Goal: Task Accomplishment & Management: Manage account settings

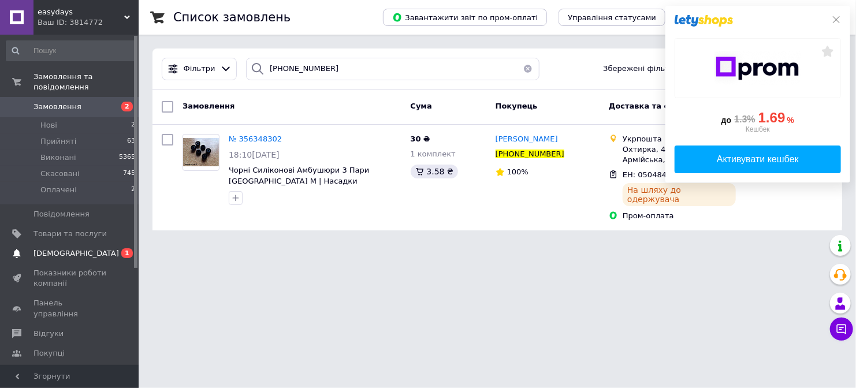
click at [99, 248] on span "[DEMOGRAPHIC_DATA]" at bounding box center [69, 253] width 73 height 10
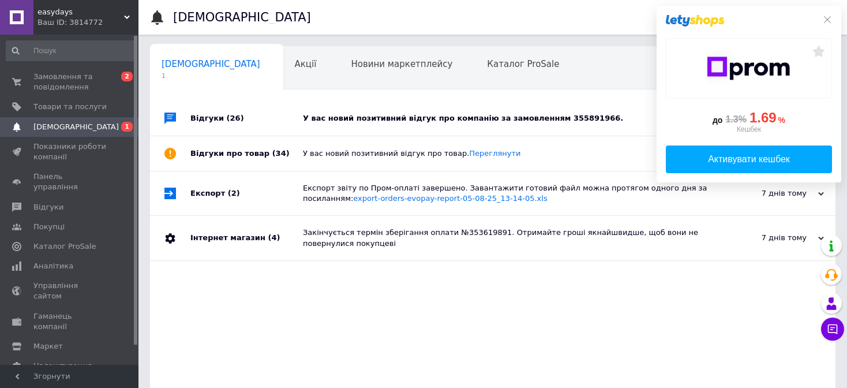
click at [411, 113] on div "У вас новий позитивний відгук про компанію за замовленням 355891966." at bounding box center [506, 118] width 406 height 10
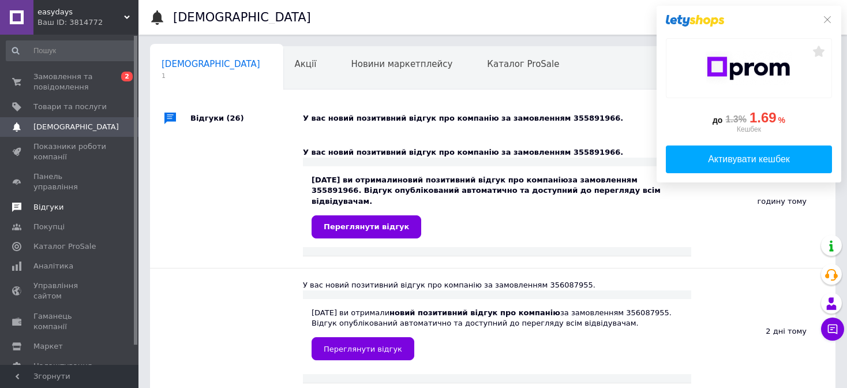
click at [87, 202] on span "Відгуки" at bounding box center [69, 207] width 73 height 10
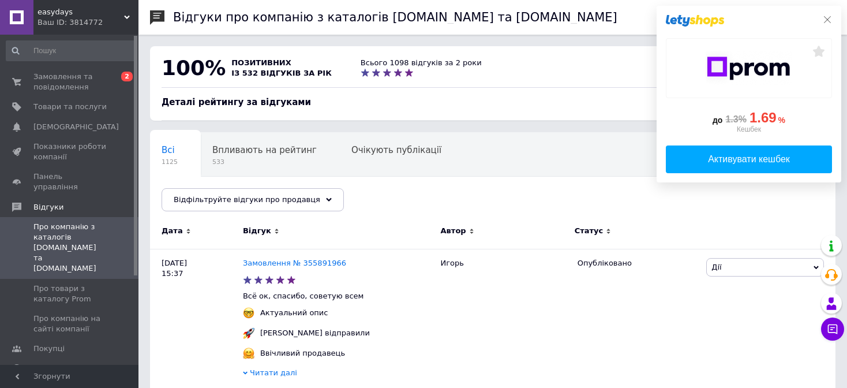
drag, startPoint x: 828, startPoint y: 21, endPoint x: 714, endPoint y: 52, distance: 117.9
click at [828, 20] on icon at bounding box center [827, 19] width 9 height 9
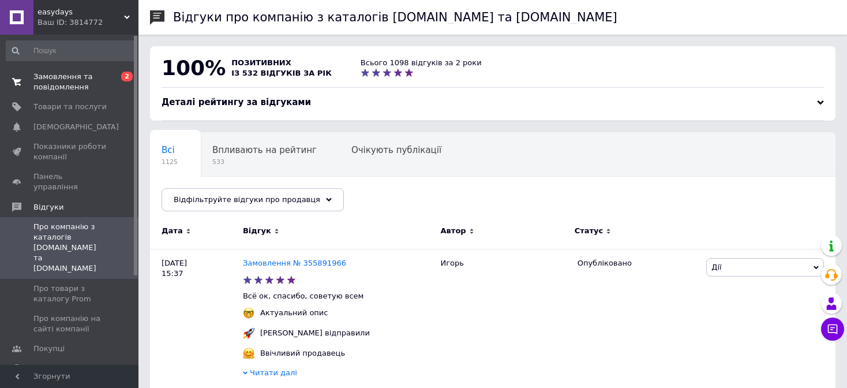
click at [84, 80] on span "Замовлення та повідомлення" at bounding box center [69, 82] width 73 height 21
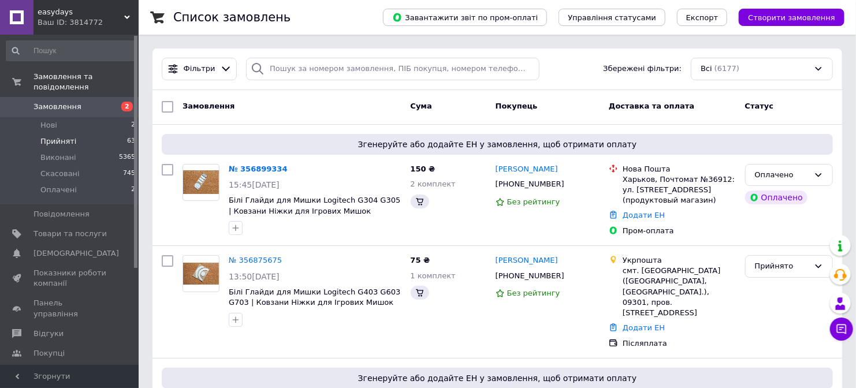
click at [54, 136] on span "Прийняті" at bounding box center [58, 141] width 36 height 10
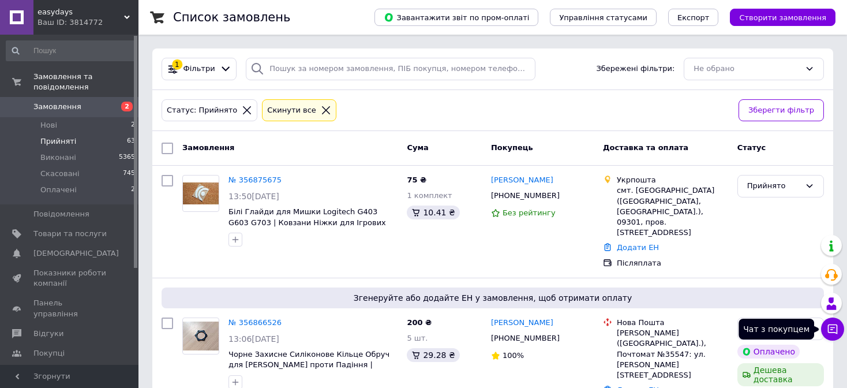
click at [832, 328] on icon at bounding box center [833, 329] width 10 height 10
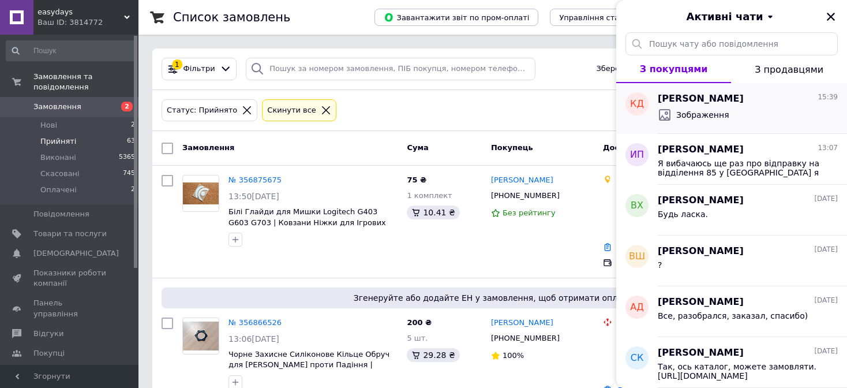
click at [734, 114] on div "Зображення" at bounding box center [748, 115] width 180 height 18
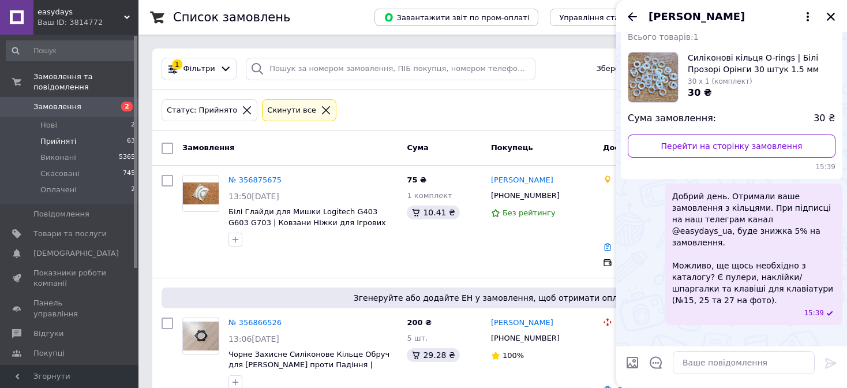
scroll to position [192, 0]
click at [743, 365] on textarea at bounding box center [744, 362] width 142 height 23
type textarea "?"
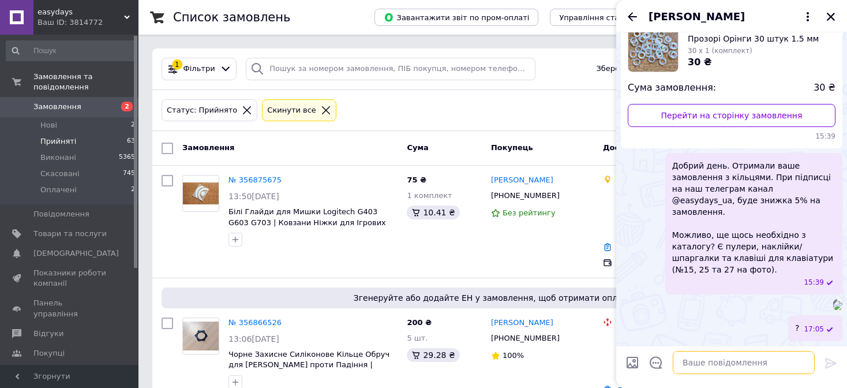
scroll to position [222, 0]
click at [636, 16] on icon "Назад" at bounding box center [632, 16] width 9 height 9
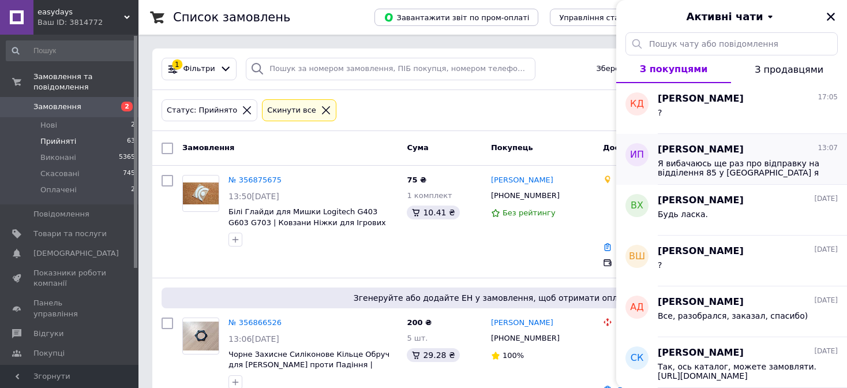
click at [729, 169] on span "Я вибачаюсь ще раз про відправку на відділення 85 у дніпрі я не зможу забрати п…" at bounding box center [740, 168] width 164 height 18
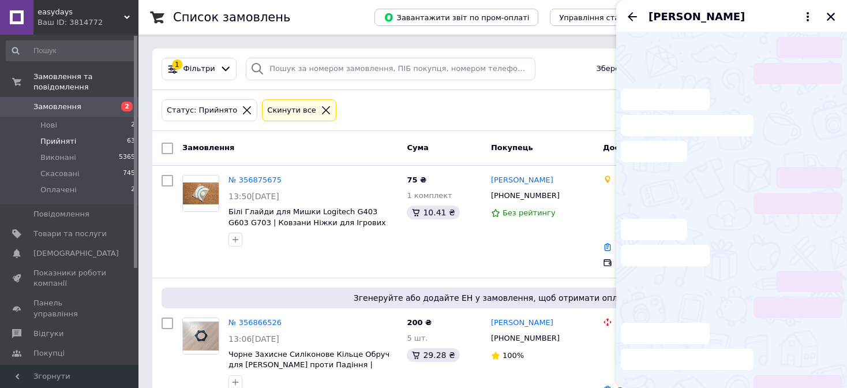
scroll to position [29, 0]
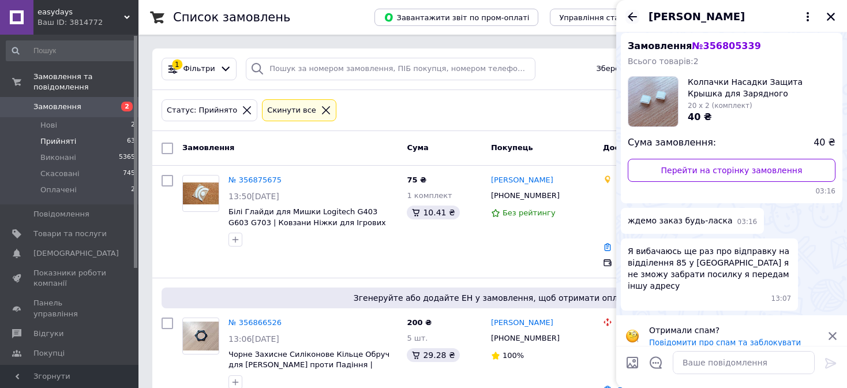
click at [632, 17] on icon "Назад" at bounding box center [633, 17] width 14 height 14
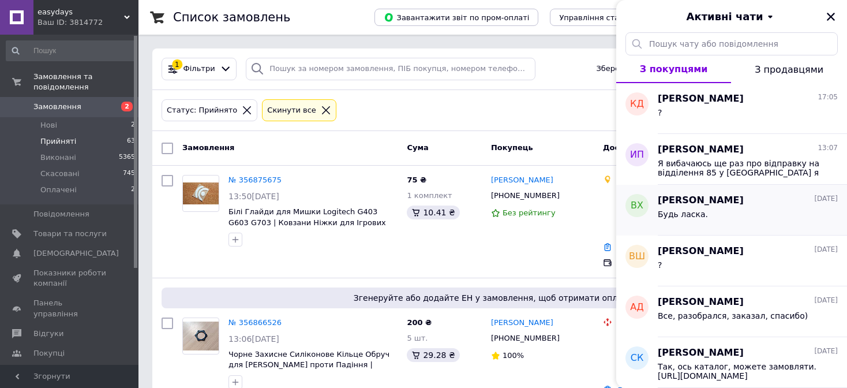
click at [728, 216] on div "Будь ласка." at bounding box center [748, 216] width 180 height 18
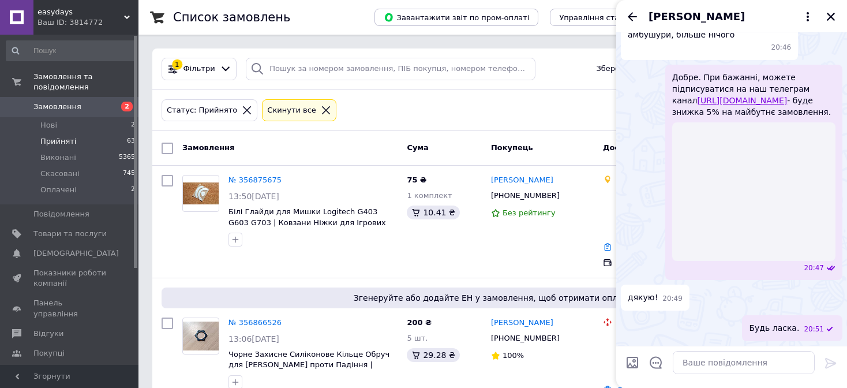
scroll to position [551, 0]
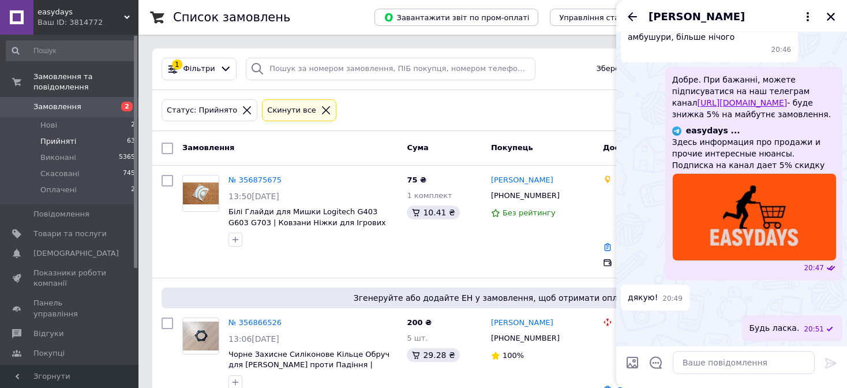
click at [629, 15] on icon "Назад" at bounding box center [633, 17] width 14 height 14
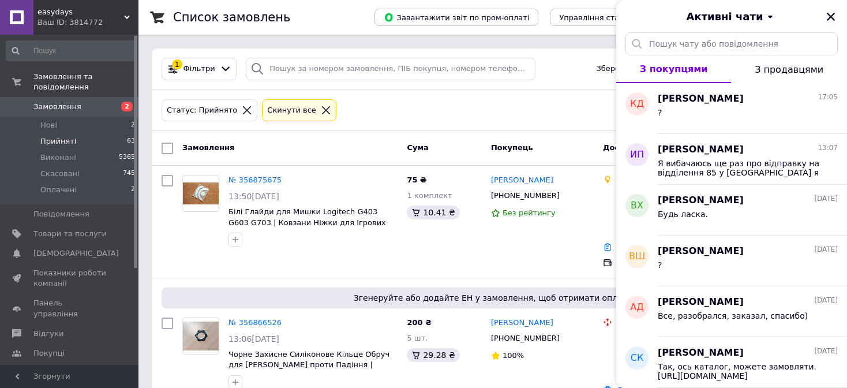
click at [833, 20] on icon "Закрити" at bounding box center [831, 17] width 10 height 10
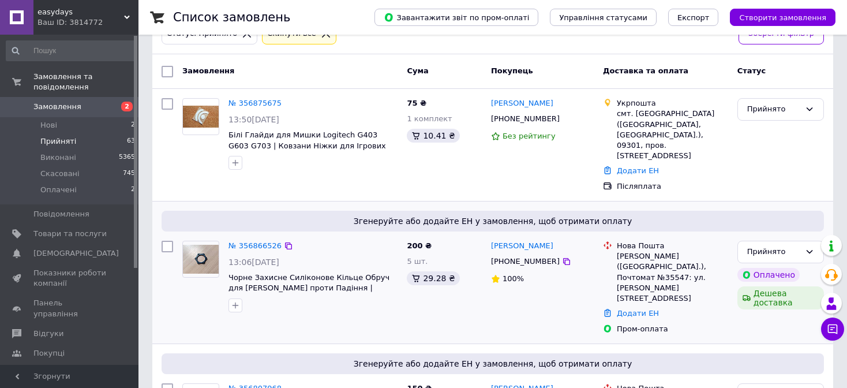
scroll to position [173, 0]
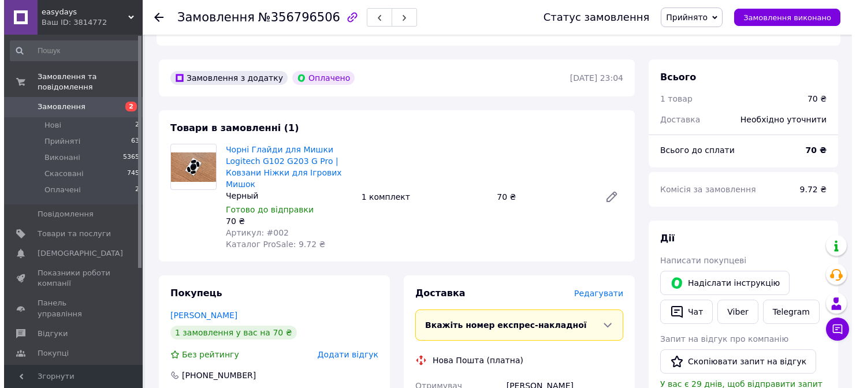
scroll to position [462, 0]
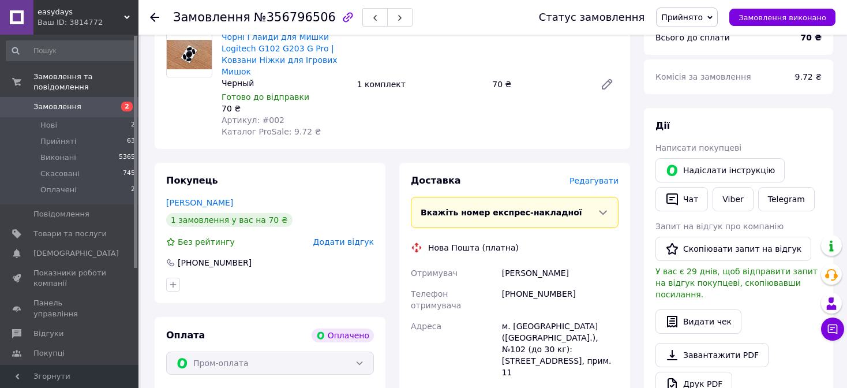
click at [597, 176] on span "Редагувати" at bounding box center [594, 180] width 49 height 9
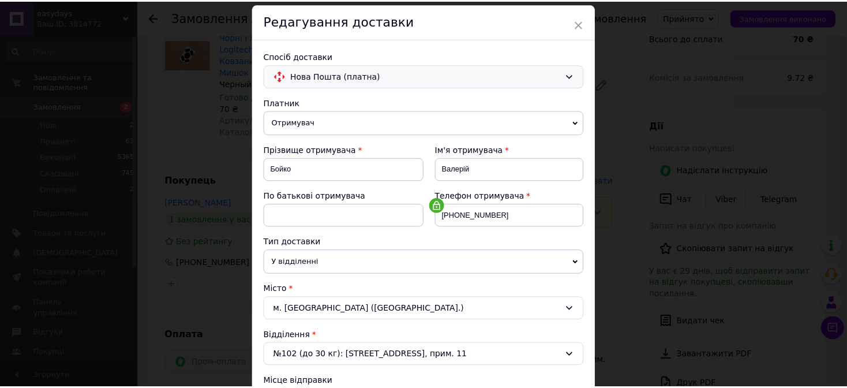
scroll to position [0, 0]
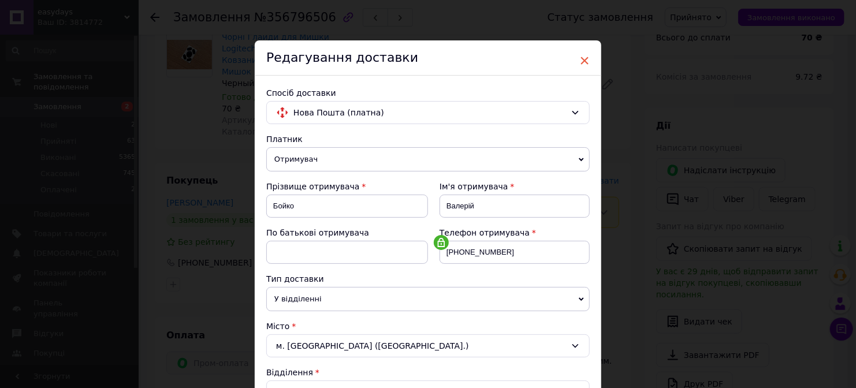
click at [580, 57] on span "×" at bounding box center [584, 61] width 10 height 20
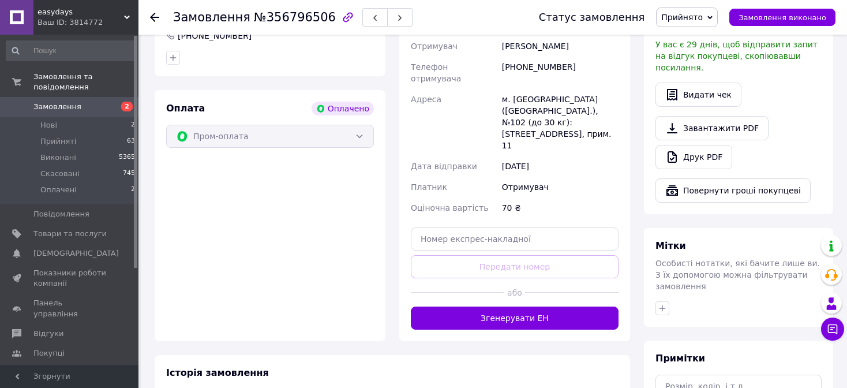
scroll to position [750, 0]
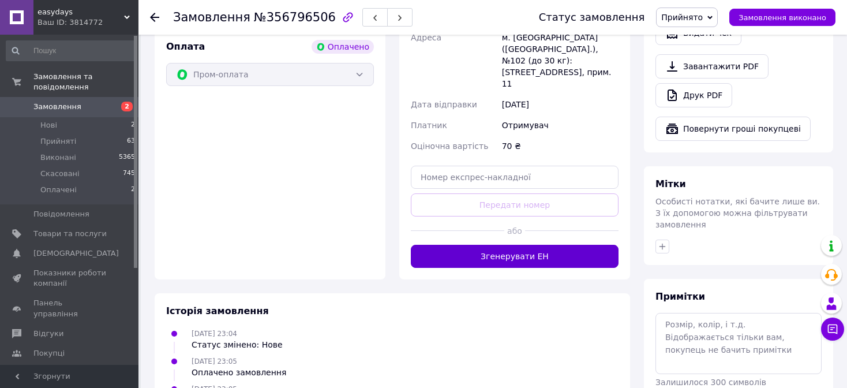
click at [533, 245] on button "Згенерувати ЕН" at bounding box center [515, 256] width 208 height 23
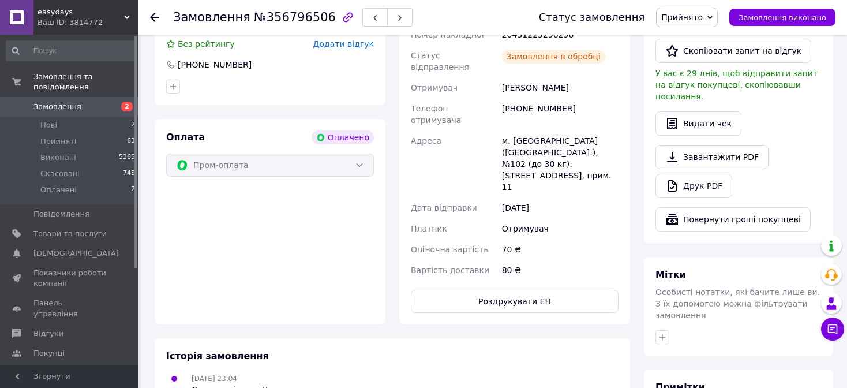
scroll to position [603, 0]
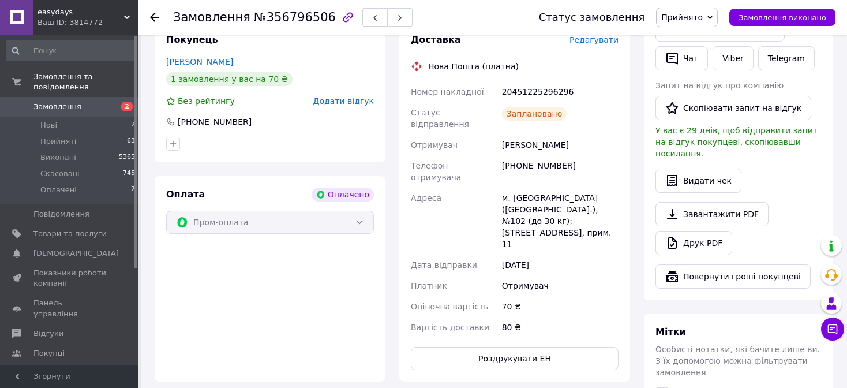
click at [546, 84] on div "20451225296296" at bounding box center [560, 91] width 121 height 21
copy div "20451225296296"
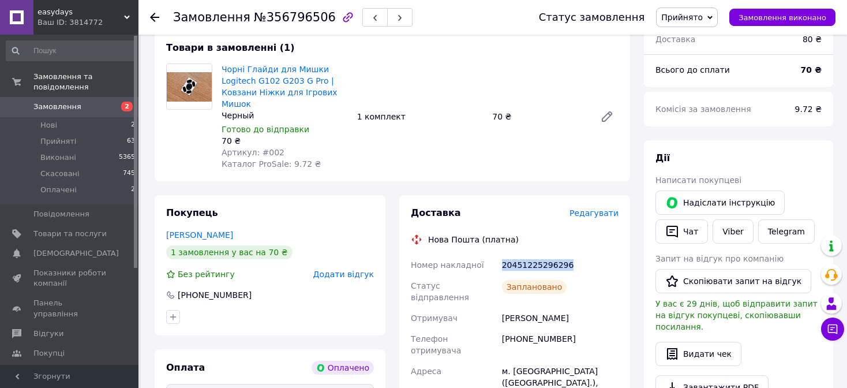
scroll to position [372, 0]
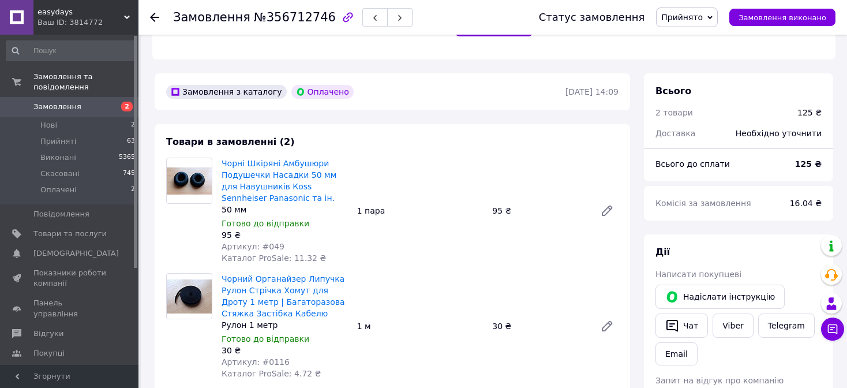
scroll to position [404, 0]
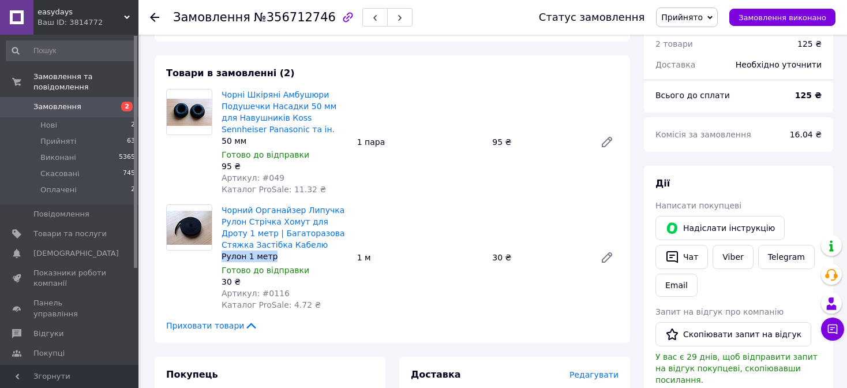
drag, startPoint x: 239, startPoint y: 248, endPoint x: 275, endPoint y: 247, distance: 35.8
click at [275, 247] on div "Чорний Органайзер Липучка Рулон Стрічка Хомут для Дроту 1 метр | Багаторазова С…" at bounding box center [285, 257] width 136 height 111
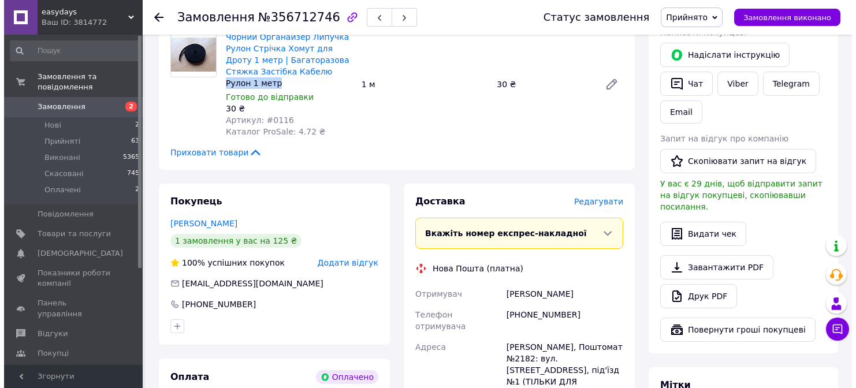
scroll to position [635, 0]
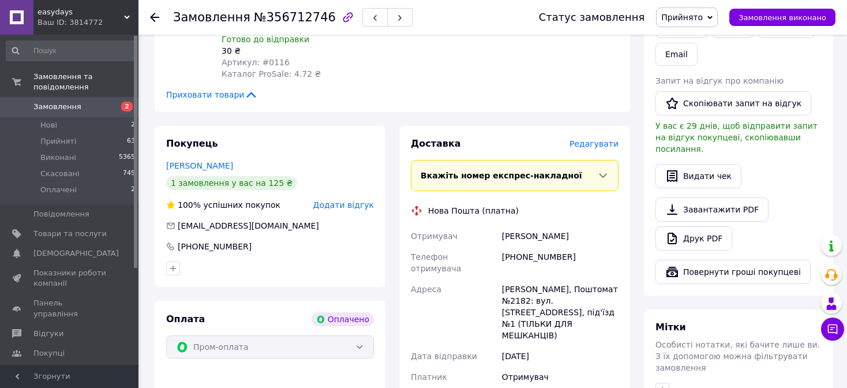
click at [587, 139] on span "Редагувати" at bounding box center [594, 143] width 49 height 9
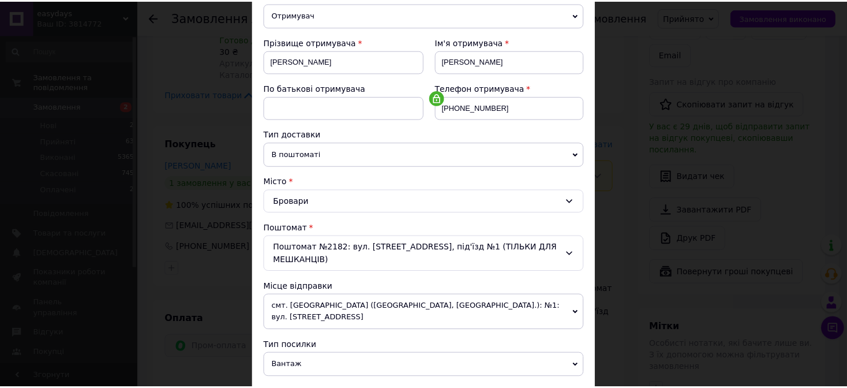
scroll to position [0, 0]
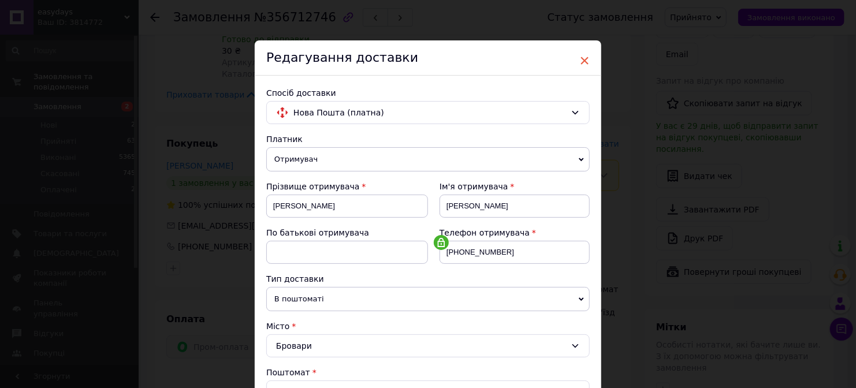
click at [584, 56] on span "×" at bounding box center [584, 61] width 10 height 20
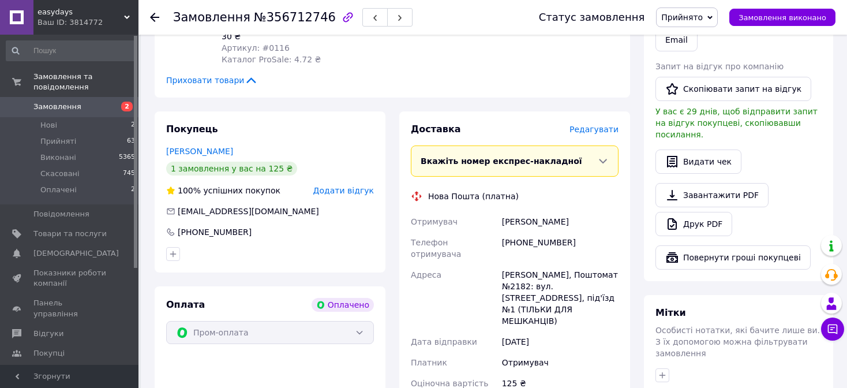
scroll to position [808, 0]
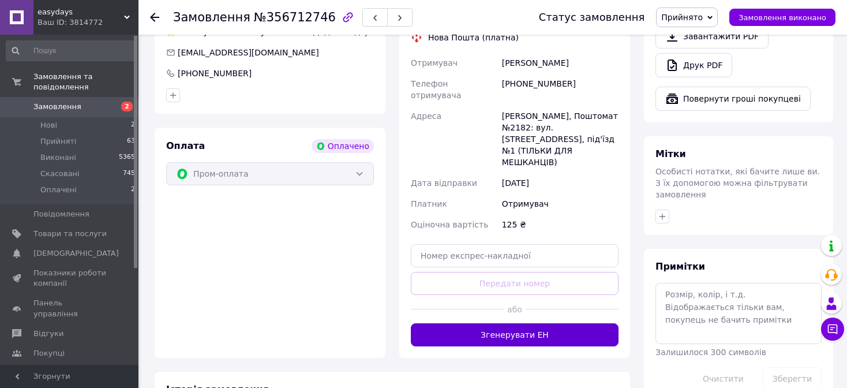
click at [510, 323] on button "Згенерувати ЕН" at bounding box center [515, 334] width 208 height 23
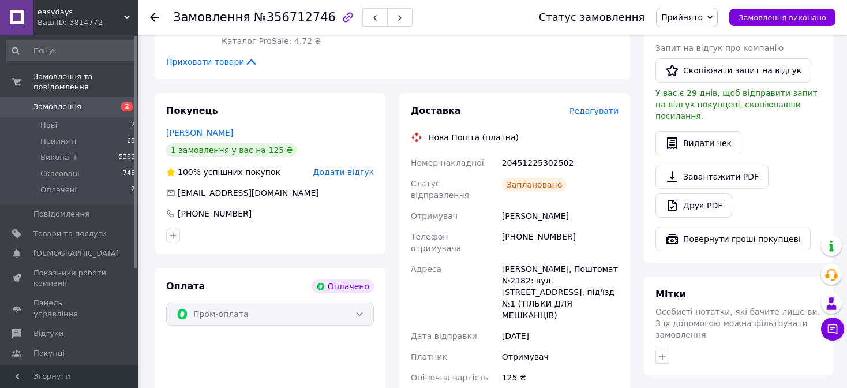
scroll to position [655, 0]
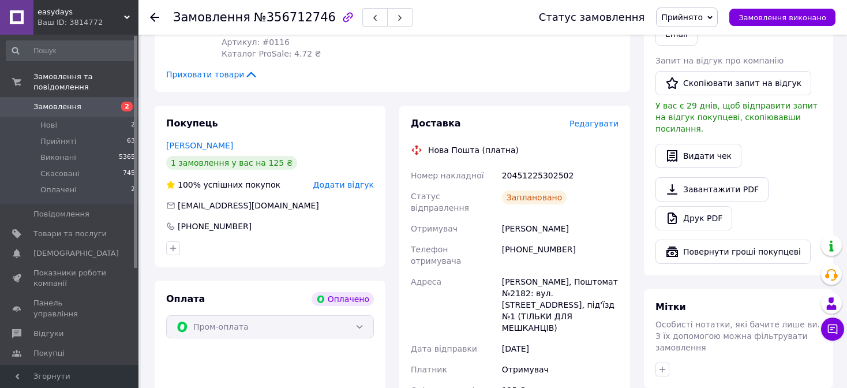
click at [558, 167] on div "20451225302502" at bounding box center [560, 175] width 121 height 21
copy div "20451225302502"
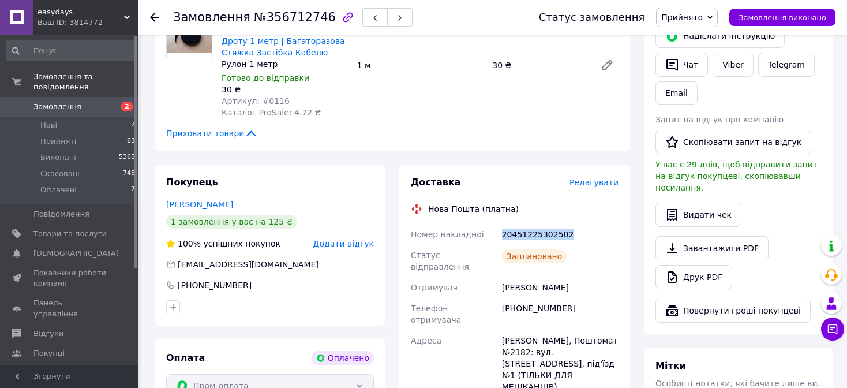
scroll to position [597, 0]
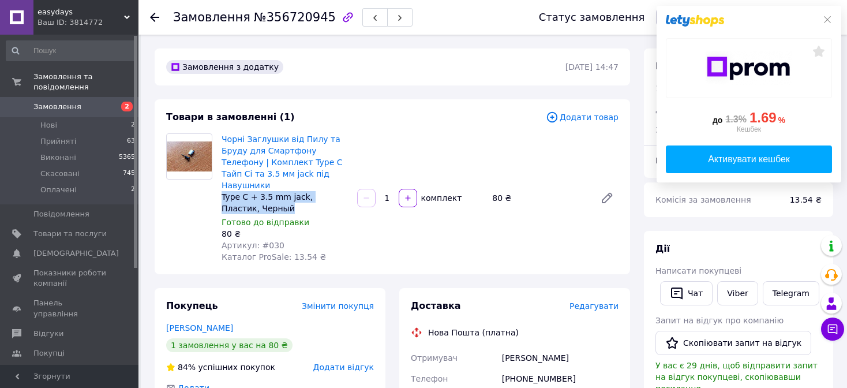
drag, startPoint x: 256, startPoint y: 197, endPoint x: 275, endPoint y: 198, distance: 19.1
click at [275, 198] on div "Type C + 3.5 mm jack, Пластик, Черный" at bounding box center [285, 202] width 126 height 23
copy div "Type C + 3.5 mm jack, Пластик, Черный"
click at [832, 20] on icon at bounding box center [827, 19] width 9 height 9
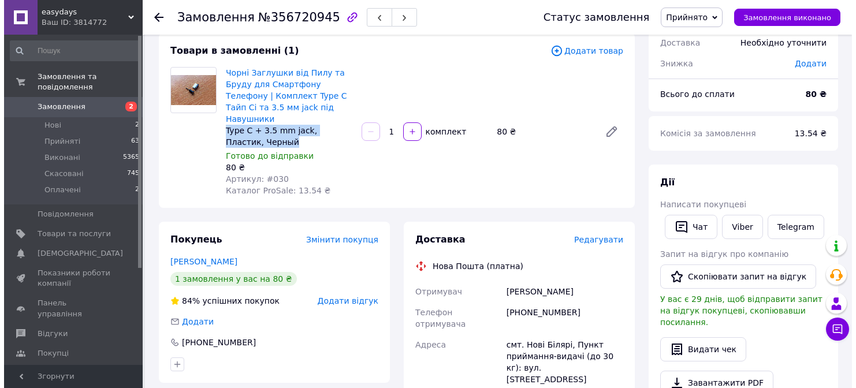
scroll to position [115, 0]
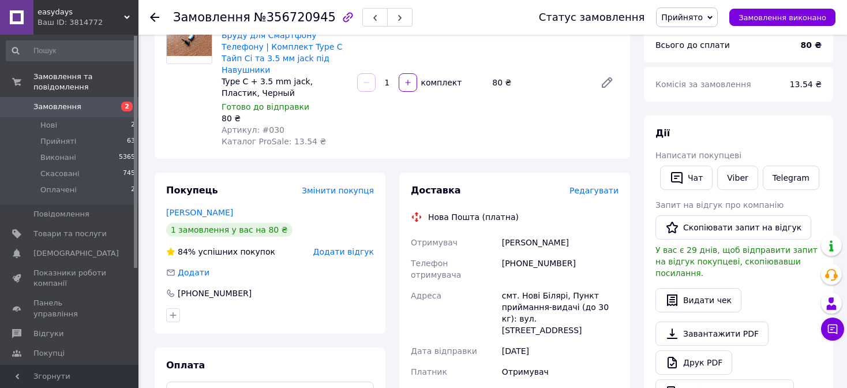
click at [599, 186] on span "Редагувати" at bounding box center [594, 190] width 49 height 9
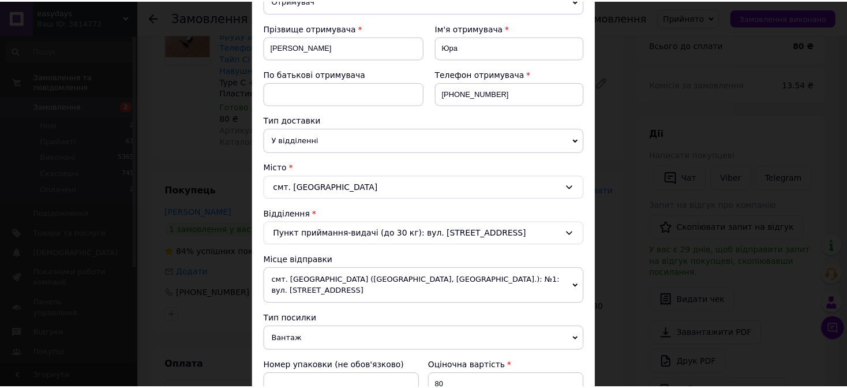
scroll to position [0, 0]
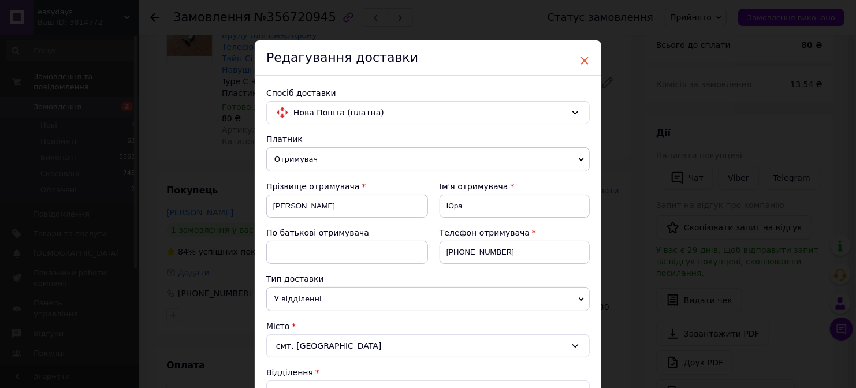
click at [581, 62] on span "×" at bounding box center [584, 61] width 10 height 20
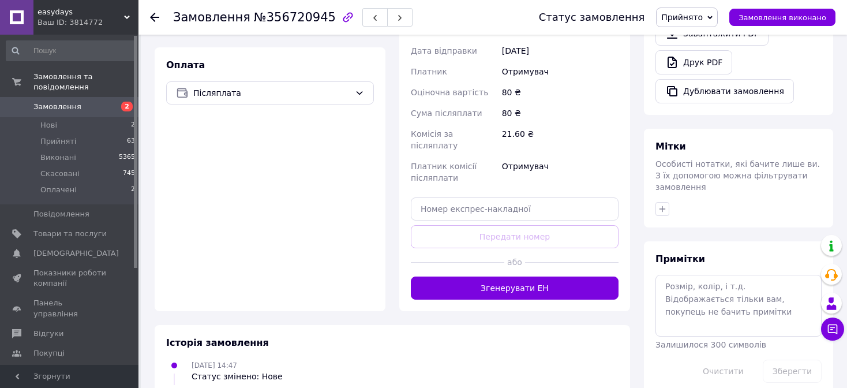
scroll to position [416, 0]
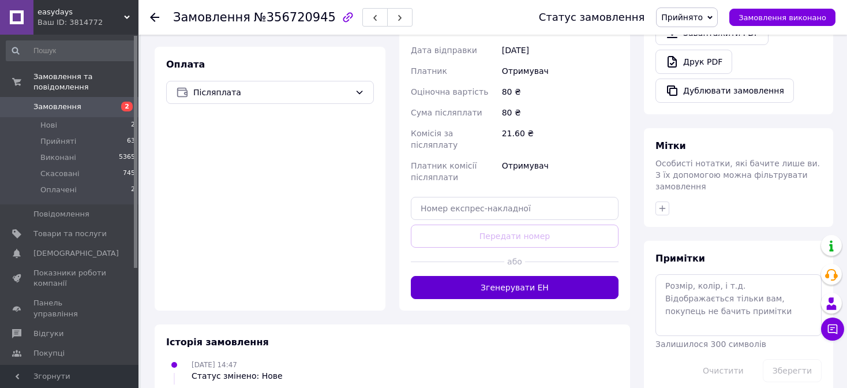
click at [518, 276] on button "Згенерувати ЕН" at bounding box center [515, 287] width 208 height 23
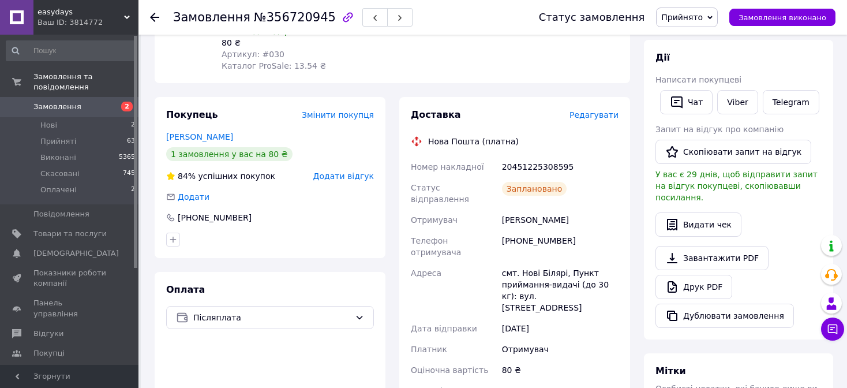
scroll to position [185, 0]
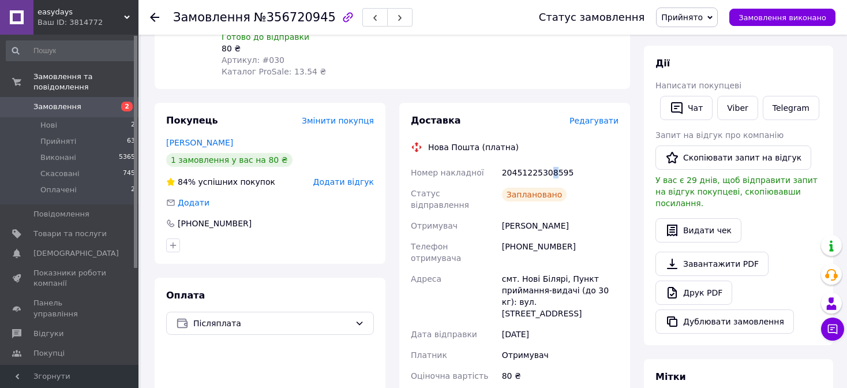
click at [547, 162] on div "20451225308595" at bounding box center [560, 172] width 121 height 21
copy div "20451225308595"
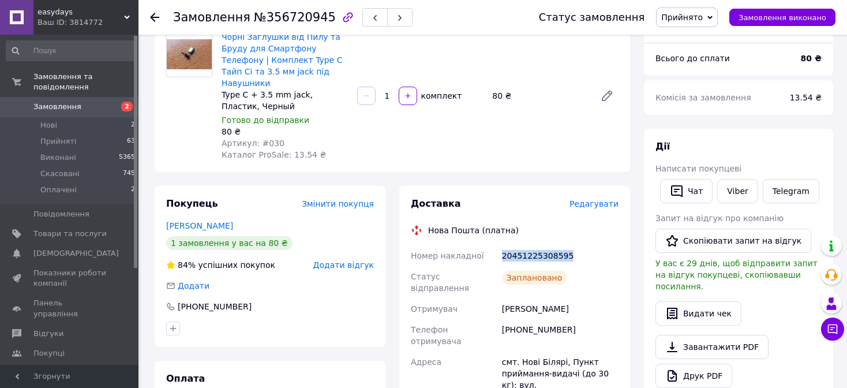
scroll to position [173, 0]
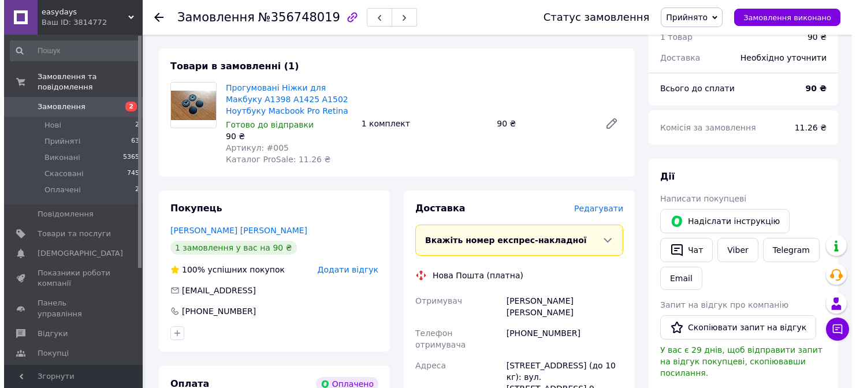
scroll to position [520, 0]
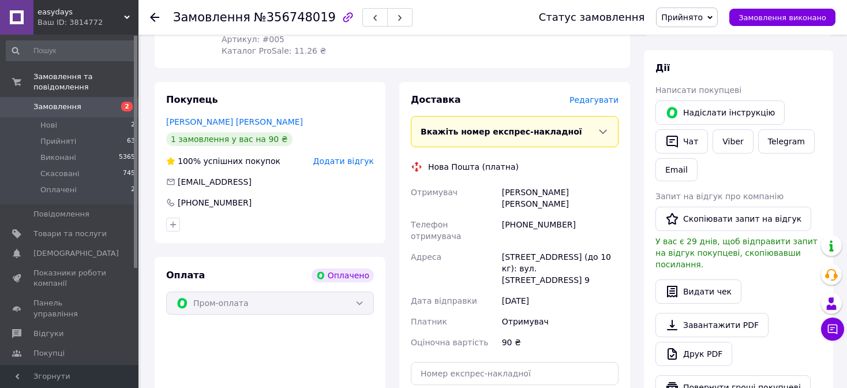
click at [588, 95] on span "Редагувати" at bounding box center [594, 99] width 49 height 9
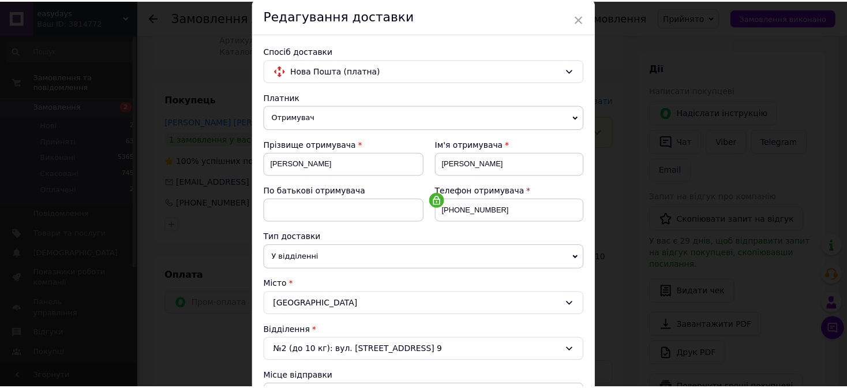
scroll to position [0, 0]
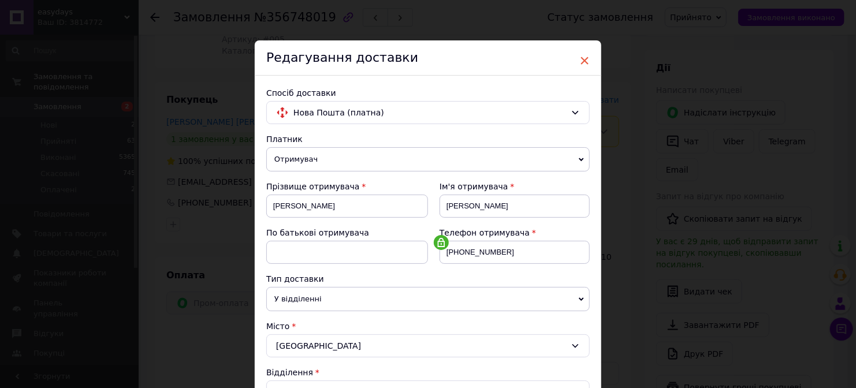
click at [581, 59] on span "×" at bounding box center [584, 61] width 10 height 20
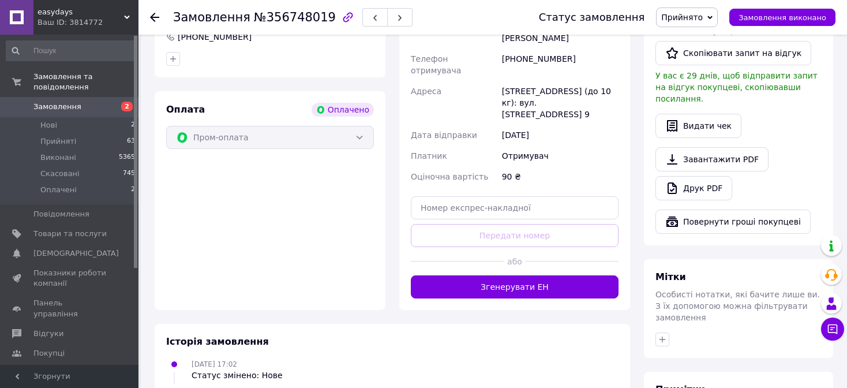
scroll to position [693, 0]
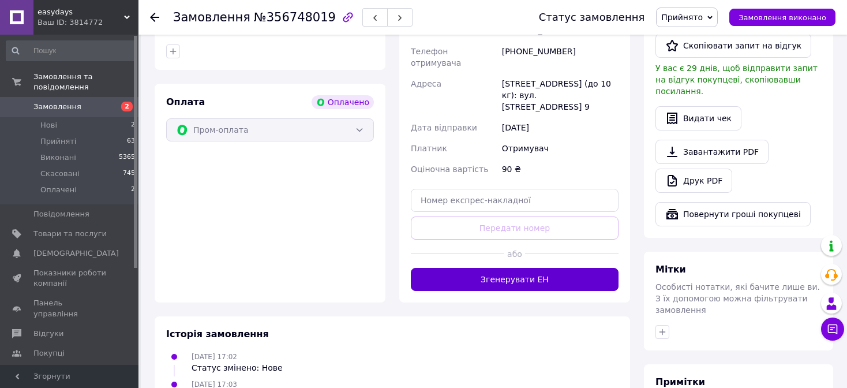
click at [526, 268] on button "Згенерувати ЕН" at bounding box center [515, 279] width 208 height 23
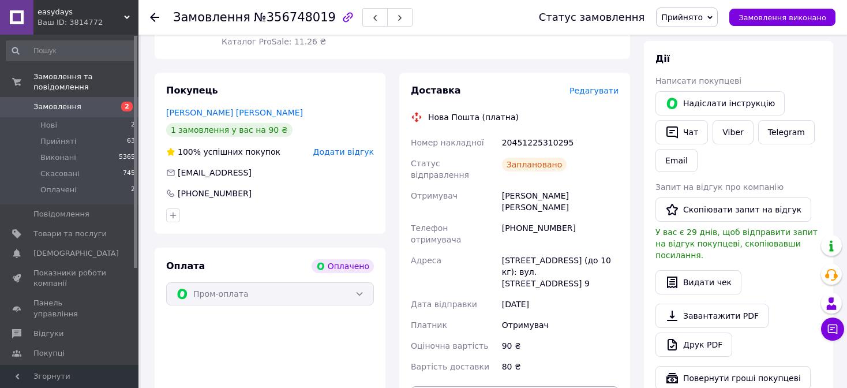
scroll to position [520, 0]
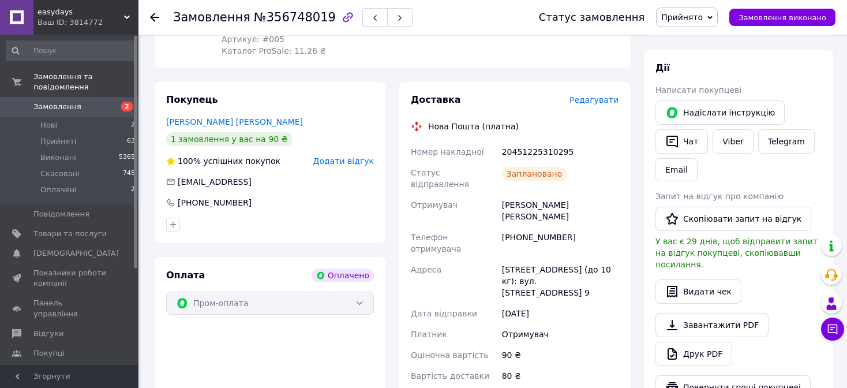
click at [537, 141] on div "20451225310295" at bounding box center [560, 151] width 121 height 21
copy div "20451225310295"
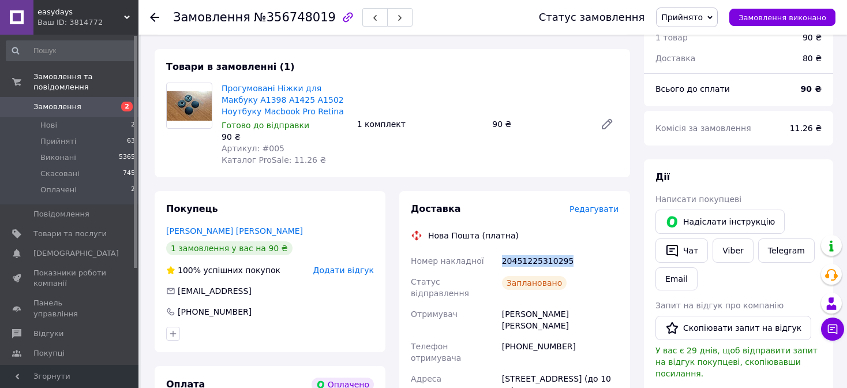
scroll to position [404, 0]
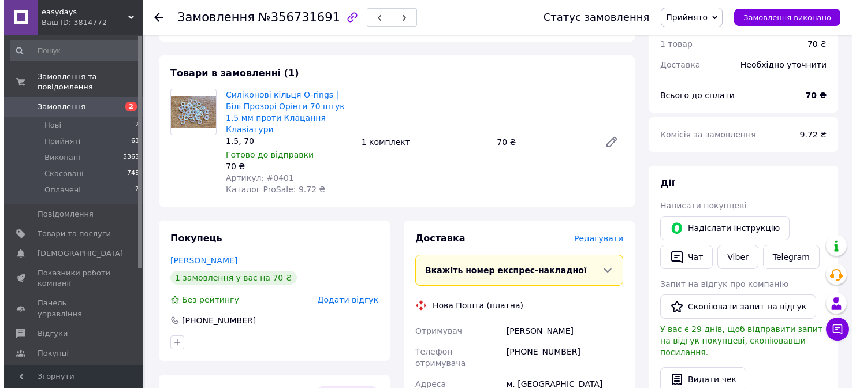
scroll to position [462, 0]
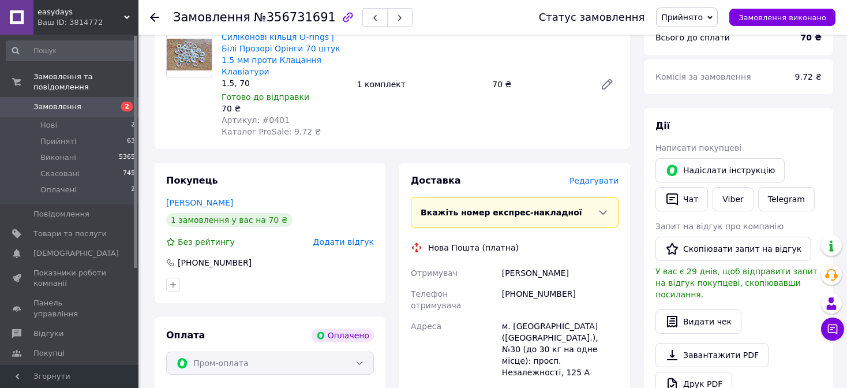
click at [596, 176] on span "Редагувати" at bounding box center [594, 180] width 49 height 9
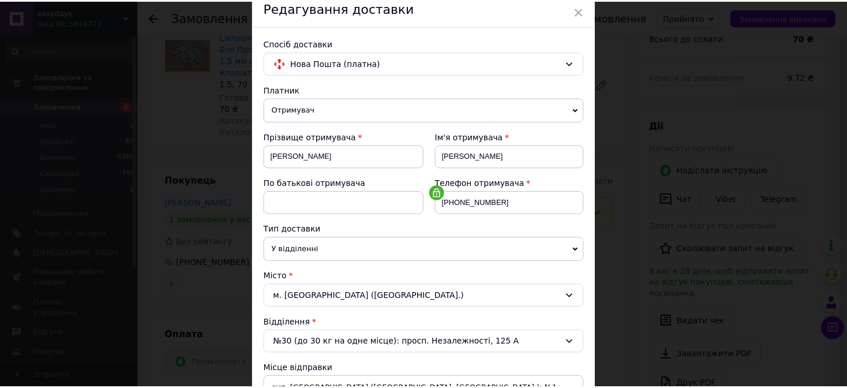
scroll to position [0, 0]
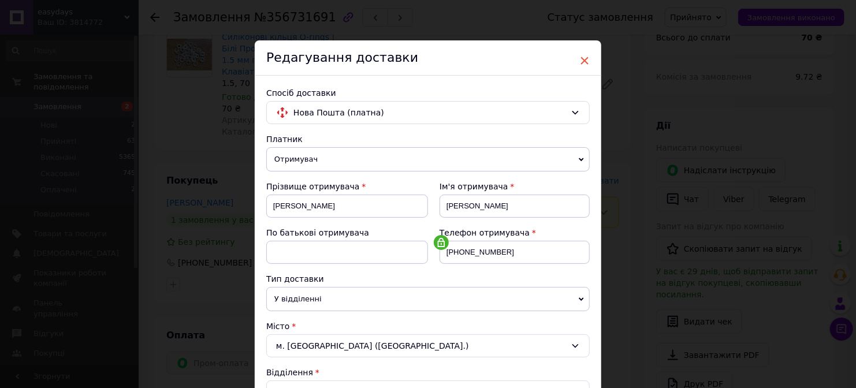
click at [587, 58] on span "×" at bounding box center [584, 61] width 10 height 20
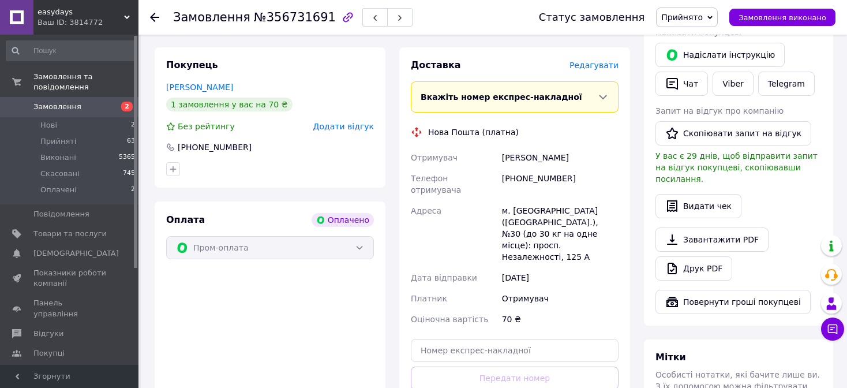
scroll to position [693, 0]
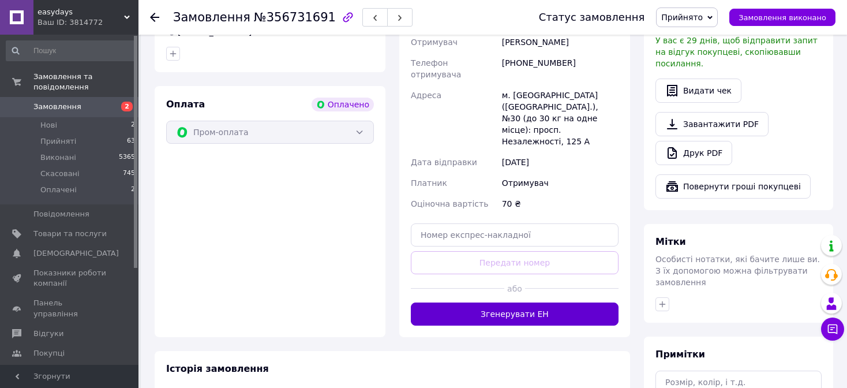
click at [498, 302] on button "Згенерувати ЕН" at bounding box center [515, 313] width 208 height 23
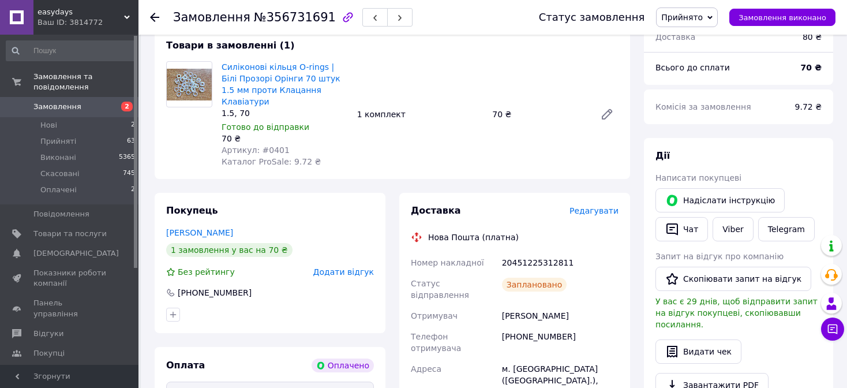
scroll to position [426, 0]
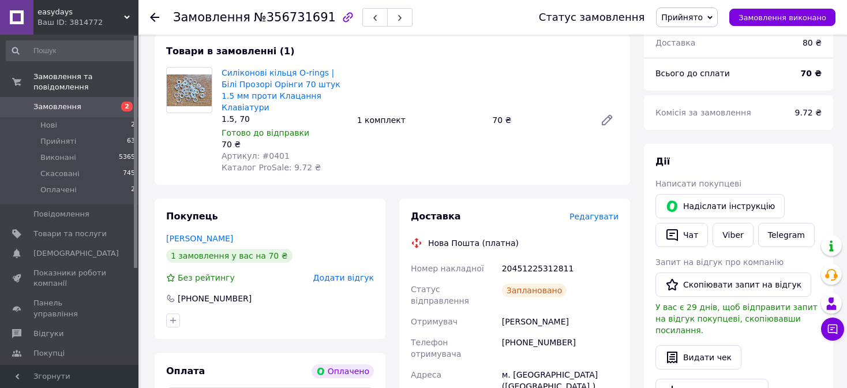
click at [549, 258] on div "20451225312811" at bounding box center [560, 268] width 121 height 21
copy div "20451225312811"
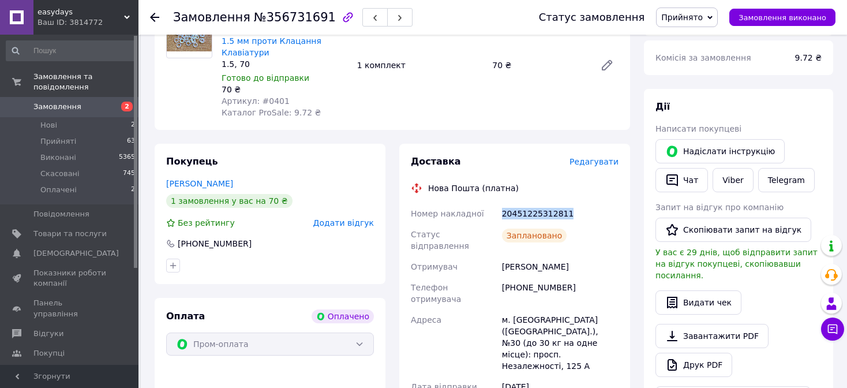
scroll to position [484, 0]
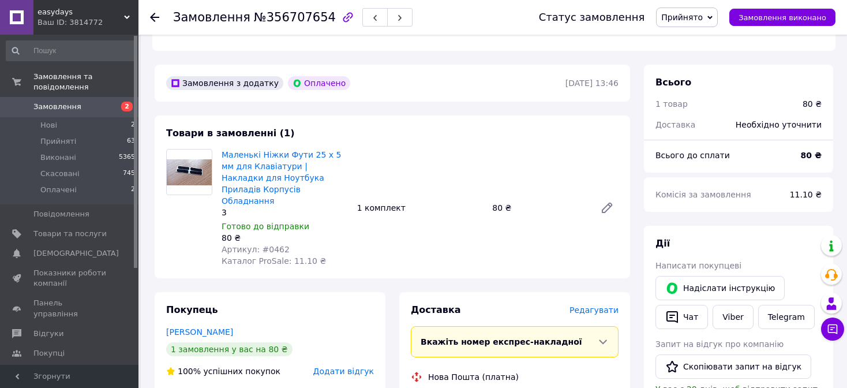
scroll to position [346, 0]
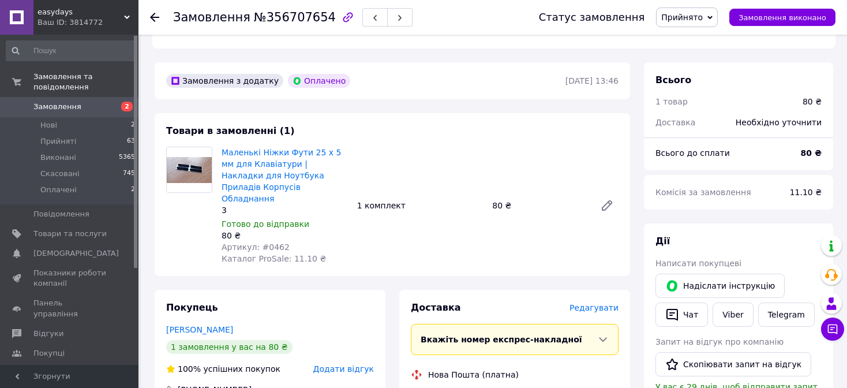
drag, startPoint x: 282, startPoint y: 143, endPoint x: 354, endPoint y: 141, distance: 72.2
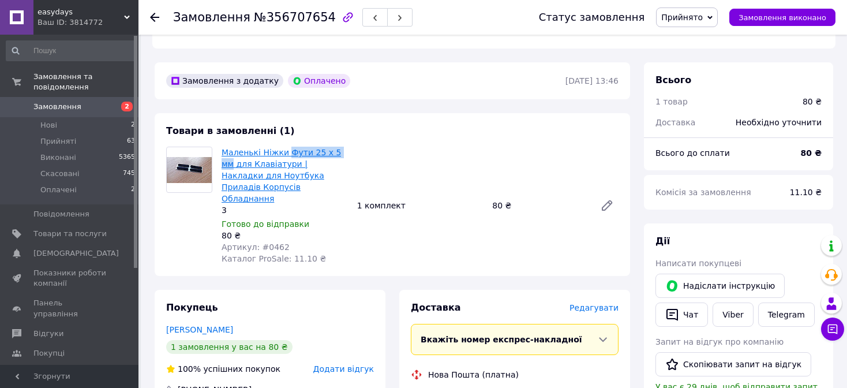
drag, startPoint x: 353, startPoint y: 141, endPoint x: 285, endPoint y: 141, distance: 67.5
click at [285, 144] on div "Маленькі Ніжки Фути 25 х 5 мм для Клавіатури | Накладки для Ноутбука Приладів К…" at bounding box center [420, 205] width 406 height 122
copy link "Фути 25 х 5 мм"
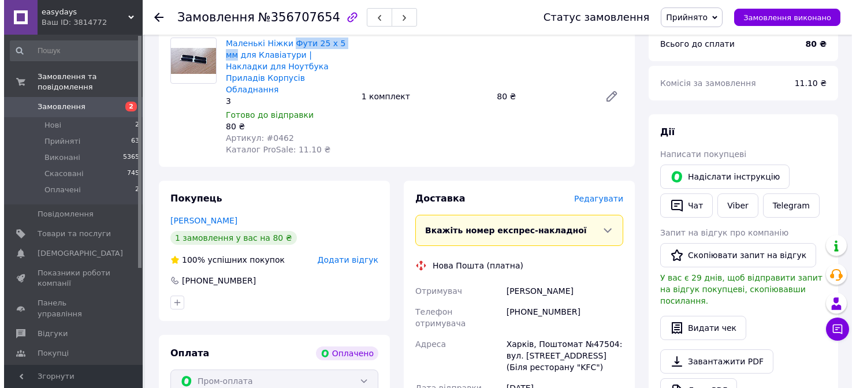
scroll to position [462, 0]
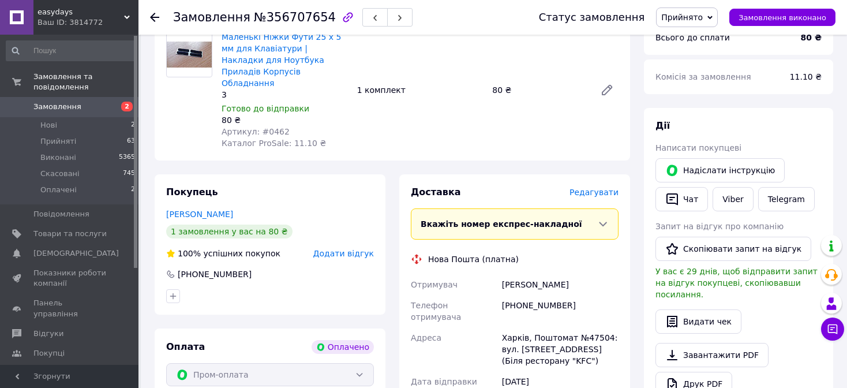
click at [599, 188] on span "Редагувати" at bounding box center [594, 192] width 49 height 9
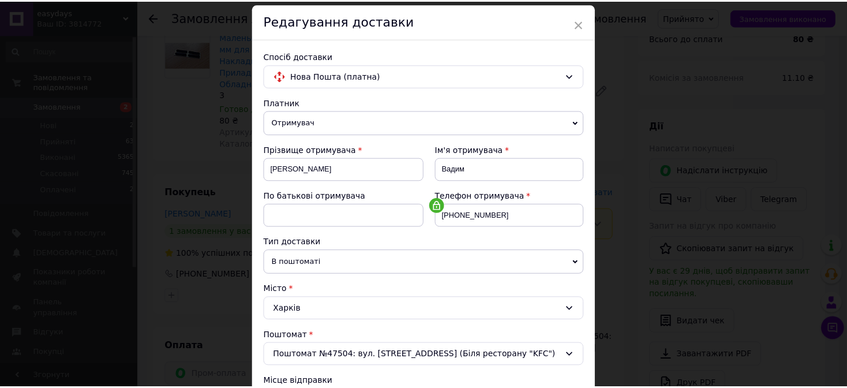
scroll to position [0, 0]
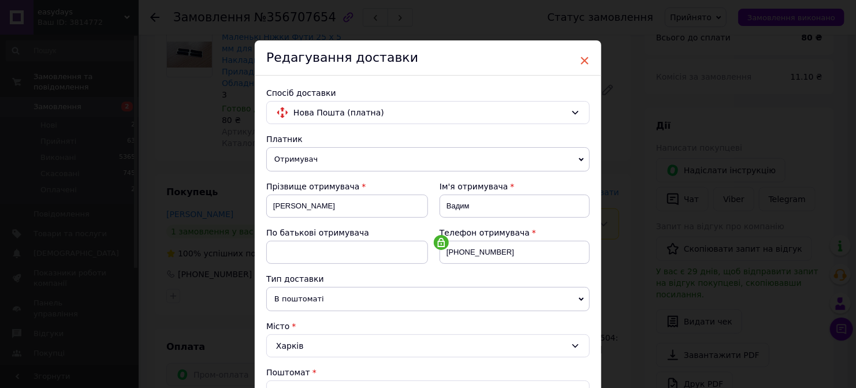
click at [579, 65] on span "×" at bounding box center [584, 61] width 10 height 20
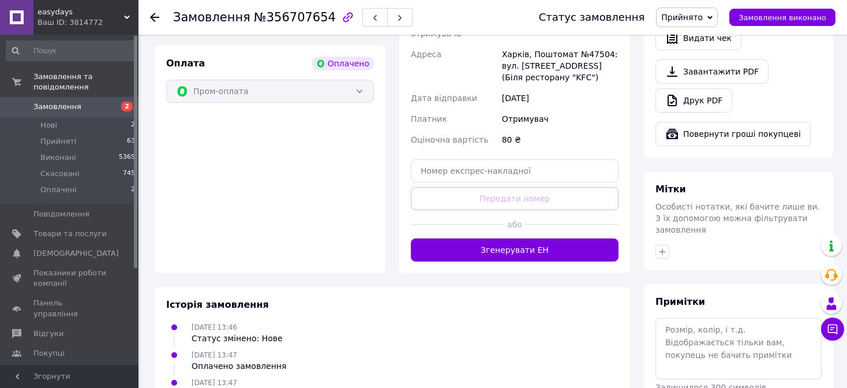
scroll to position [750, 0]
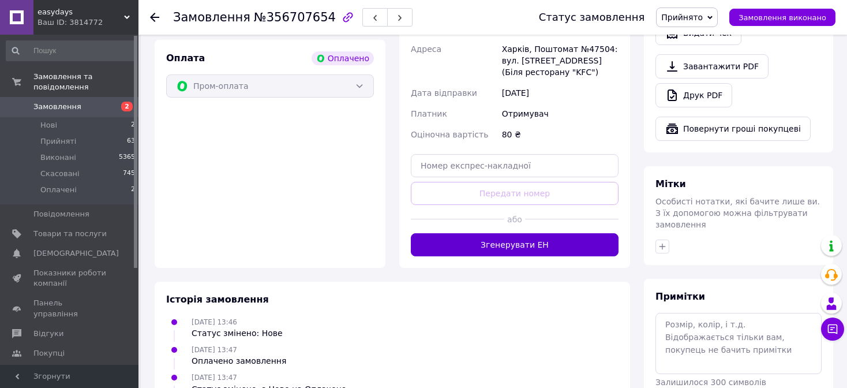
click at [509, 233] on button "Згенерувати ЕН" at bounding box center [515, 244] width 208 height 23
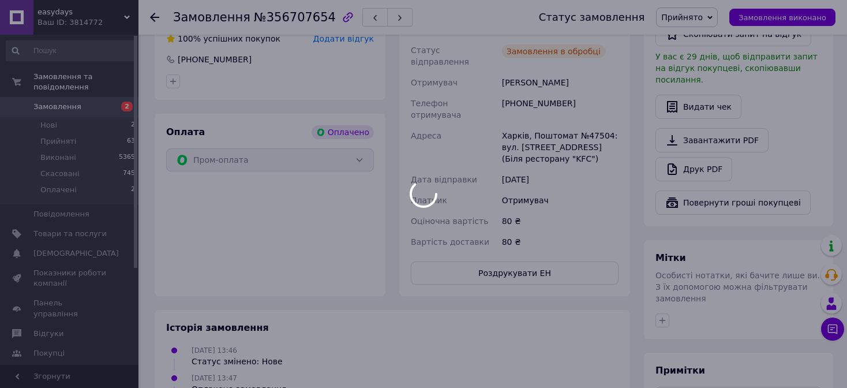
scroll to position [603, 0]
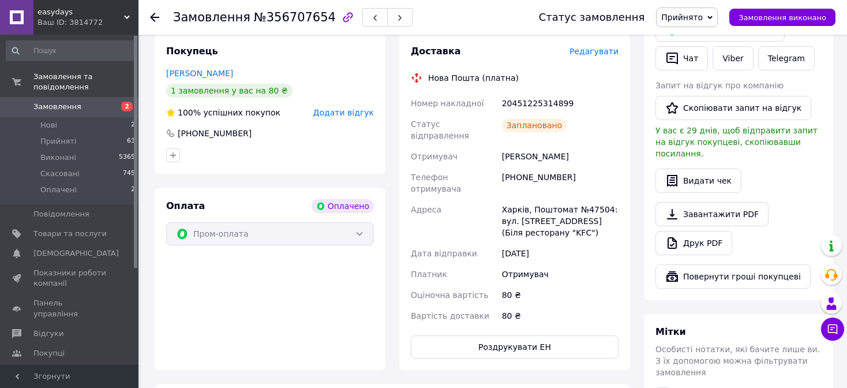
click at [548, 93] on div "20451225314899" at bounding box center [560, 103] width 121 height 21
copy div "20451225314899"
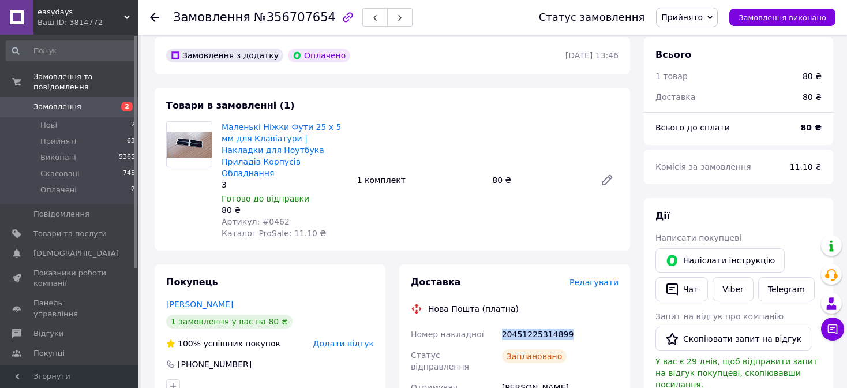
scroll to position [430, 0]
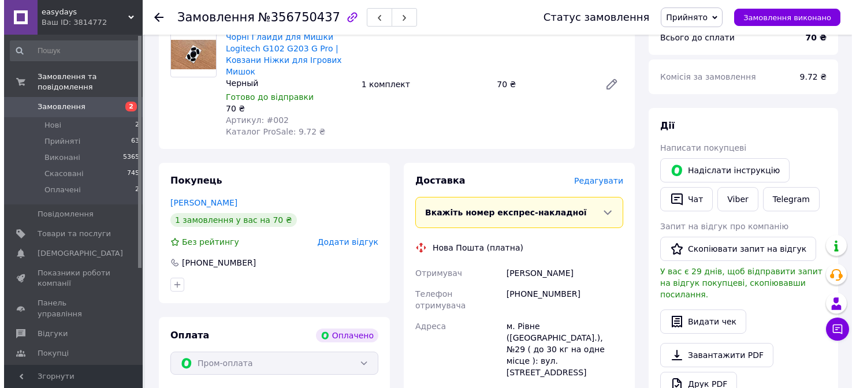
scroll to position [404, 0]
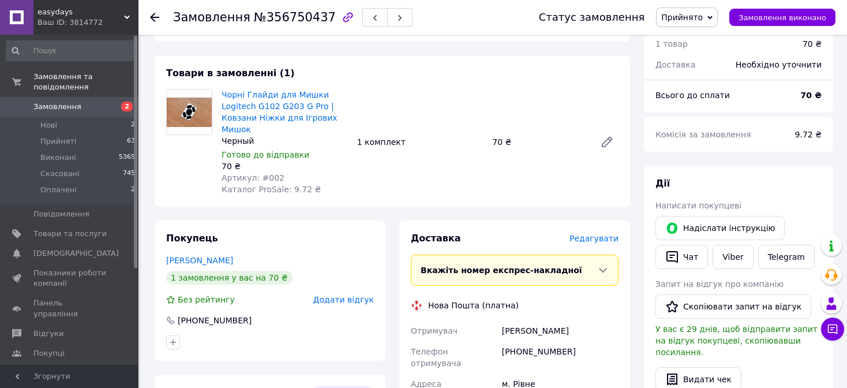
click at [602, 234] on span "Редагувати" at bounding box center [594, 238] width 49 height 9
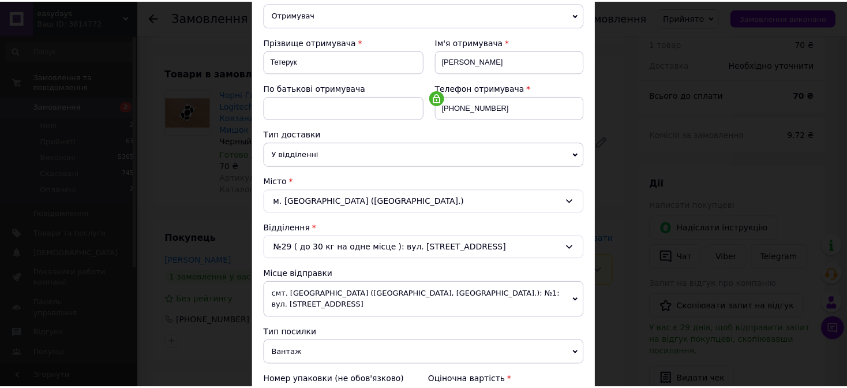
scroll to position [0, 0]
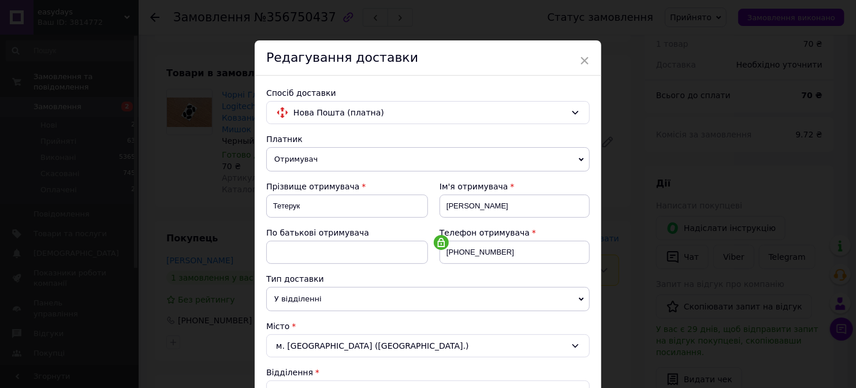
click at [577, 58] on div "Редагування доставки" at bounding box center [428, 57] width 346 height 35
click at [581, 60] on span "×" at bounding box center [584, 61] width 10 height 20
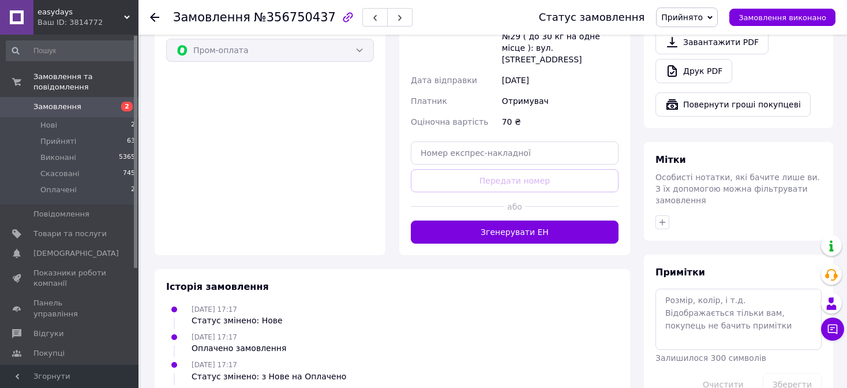
scroll to position [776, 0]
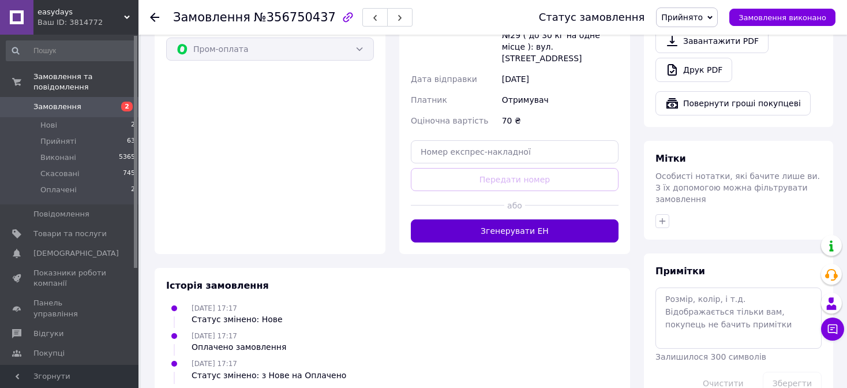
click at [471, 219] on button "Згенерувати ЕН" at bounding box center [515, 230] width 208 height 23
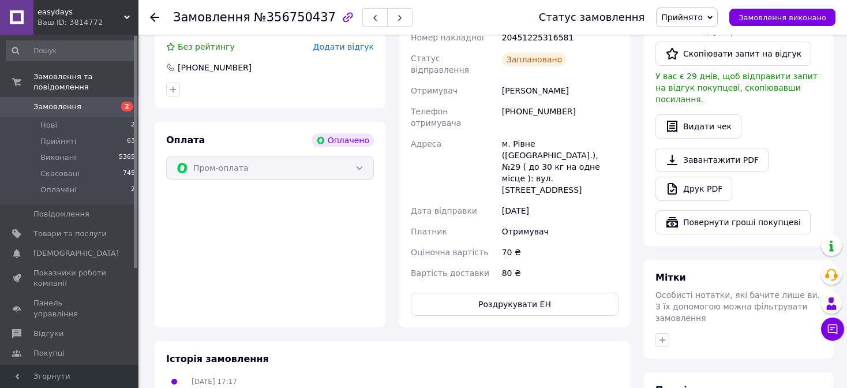
scroll to position [541, 0]
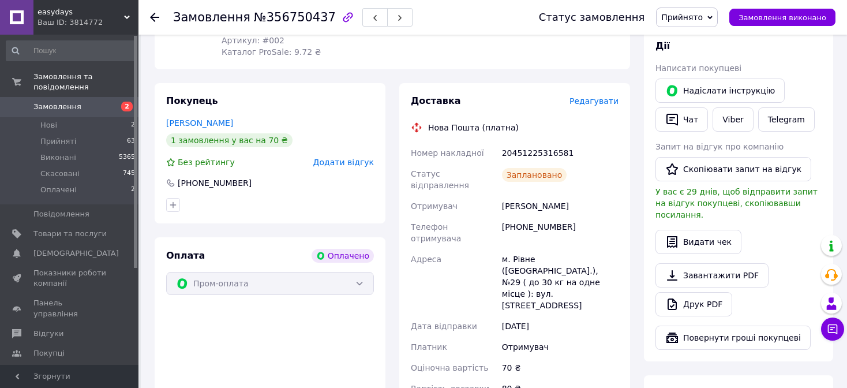
click at [528, 143] on div "20451225316581" at bounding box center [560, 153] width 121 height 21
copy div "20451225316581"
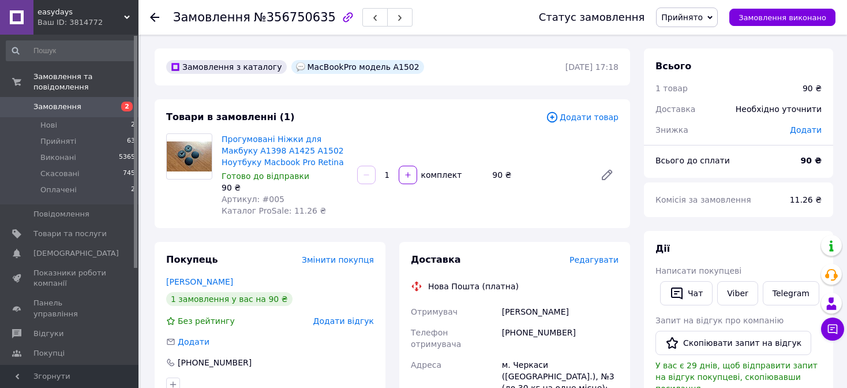
click at [588, 118] on span "Додати товар" at bounding box center [582, 117] width 73 height 13
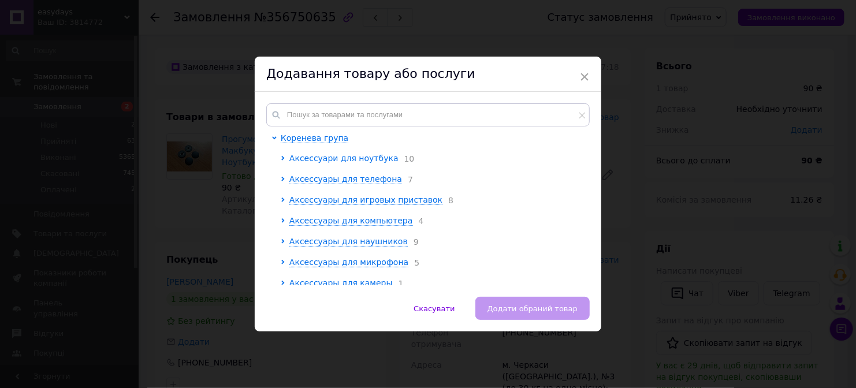
click at [281, 159] on icon at bounding box center [283, 158] width 5 height 5
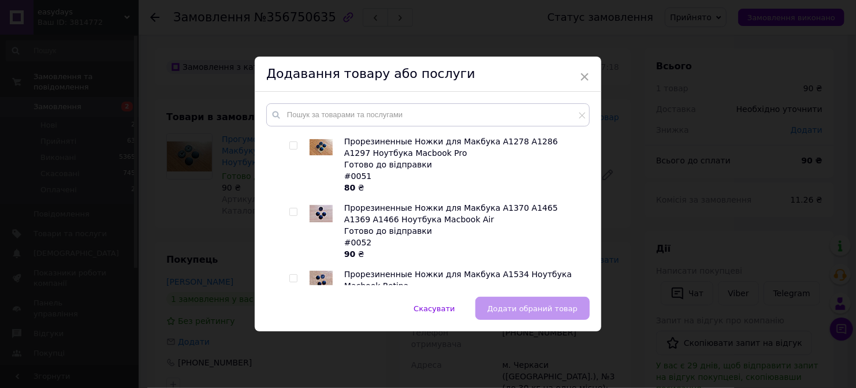
scroll to position [1674, 0]
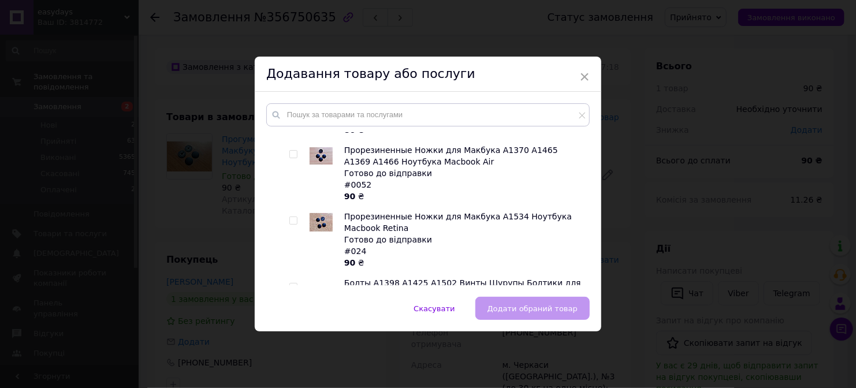
click at [293, 283] on input "checkbox" at bounding box center [293, 287] width 8 height 8
checkbox input "true"
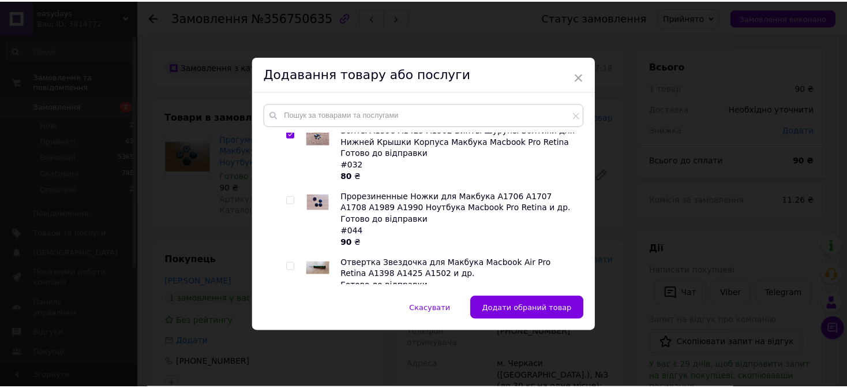
scroll to position [1847, 0]
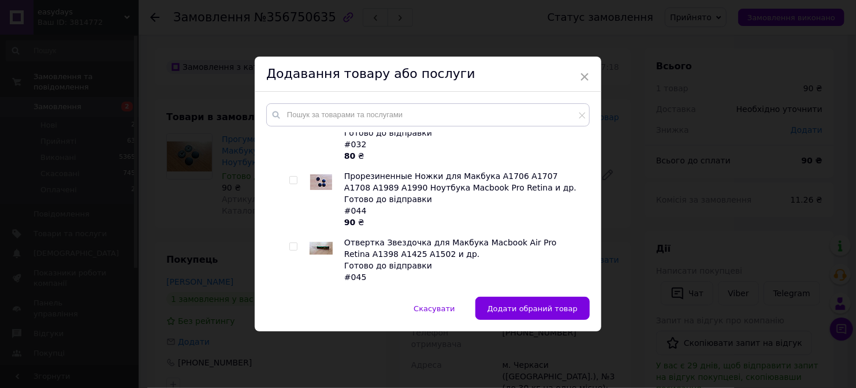
click at [292, 243] on input "checkbox" at bounding box center [293, 247] width 8 height 8
checkbox input "true"
click at [525, 304] on span "Додати обрані товари" at bounding box center [534, 308] width 88 height 9
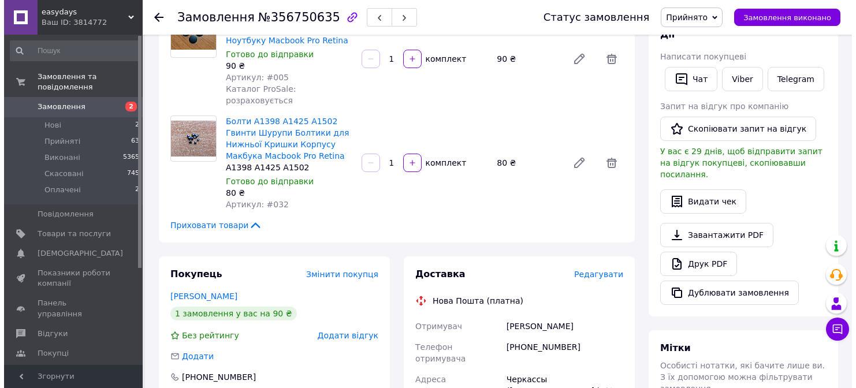
scroll to position [289, 0]
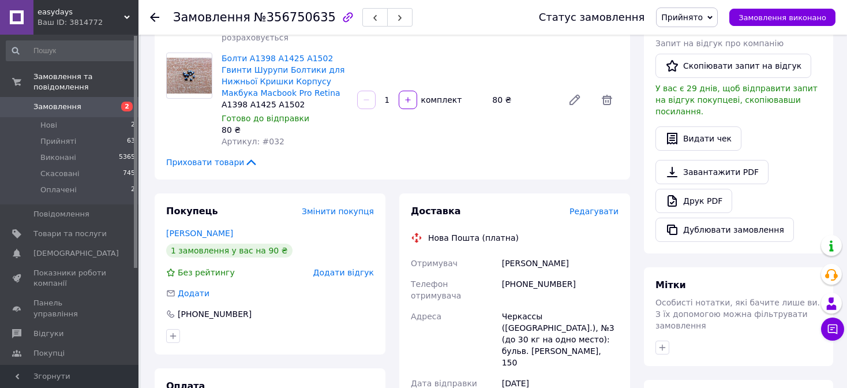
click at [589, 207] on span "Редагувати" at bounding box center [594, 211] width 49 height 9
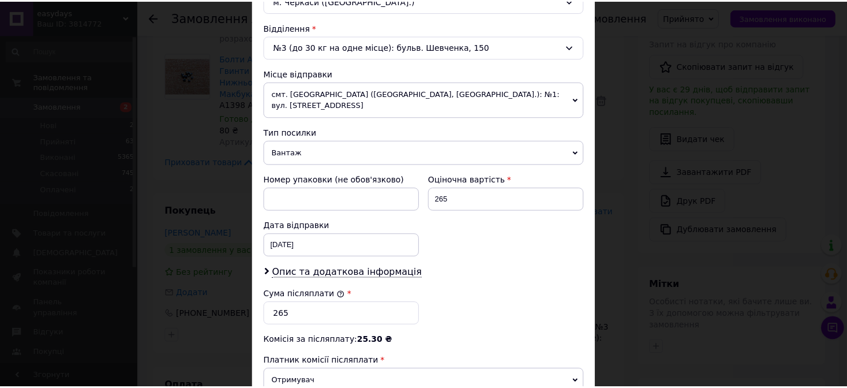
scroll to position [462, 0]
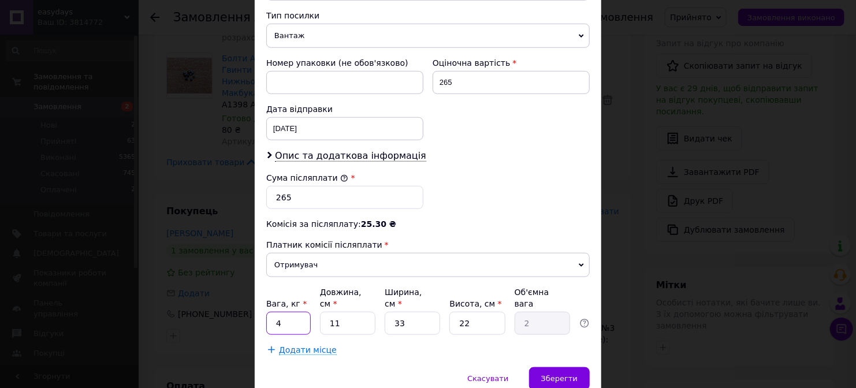
click at [293, 312] on input "4" at bounding box center [288, 323] width 44 height 23
type input "1"
click at [361, 312] on input "11" at bounding box center [347, 323] width 55 height 23
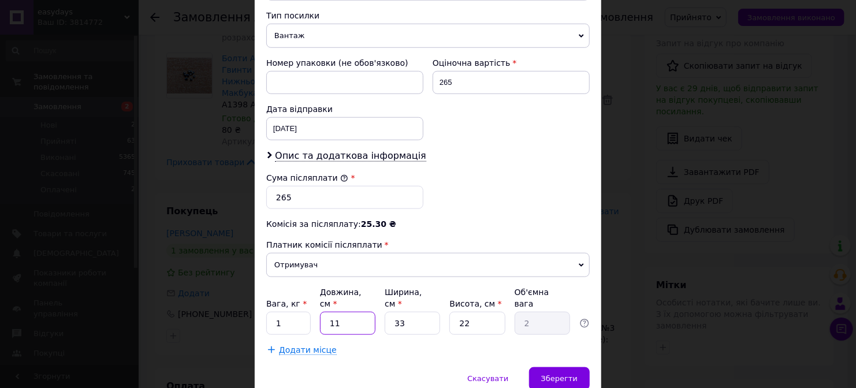
type input "2"
type input "0.36"
type input "22"
type input "3.99"
type input "22"
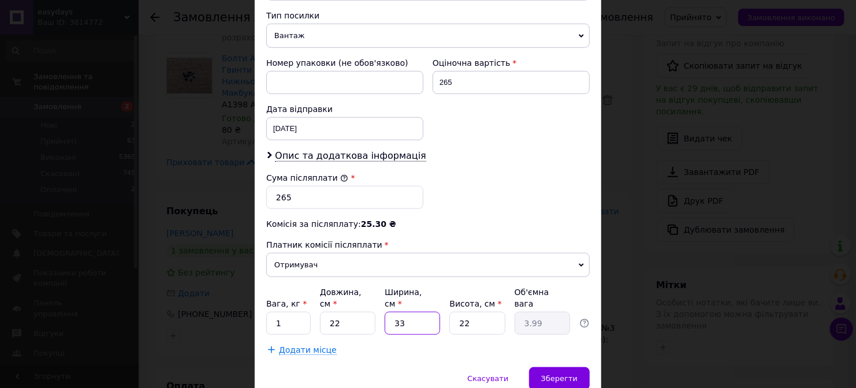
click at [434, 312] on input "33" at bounding box center [411, 323] width 55 height 23
type input "1"
type input "0.12"
click at [434, 312] on input "1" at bounding box center [411, 323] width 55 height 23
type input "11"
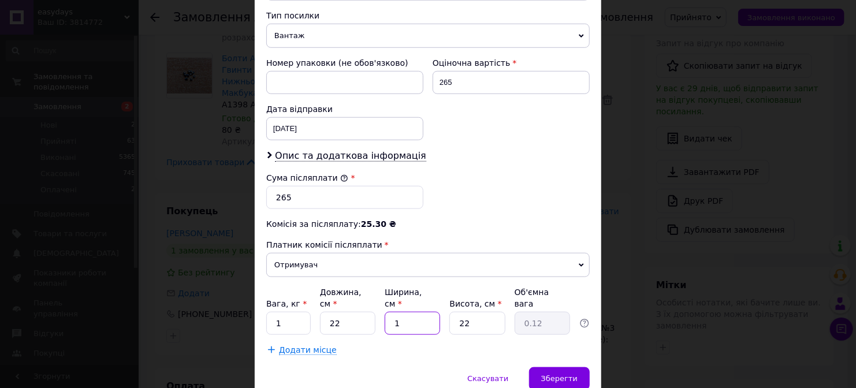
type input "1.33"
type input "11"
click at [476, 312] on input "22" at bounding box center [476, 323] width 55 height 23
type input "3"
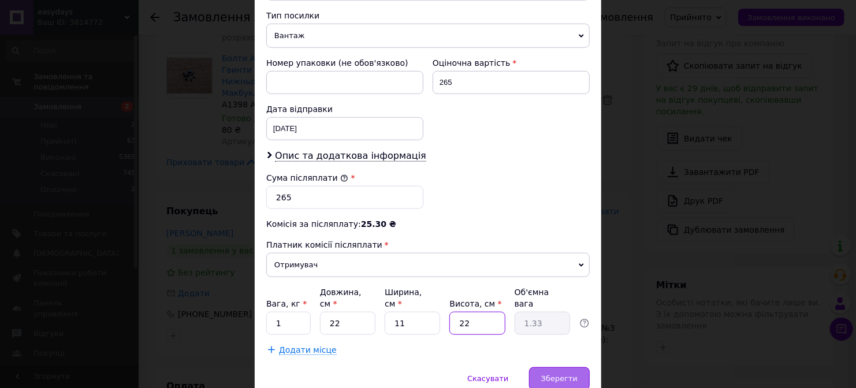
type input "0.18"
type input "3"
click at [567, 374] on span "Зберегти" at bounding box center [559, 378] width 36 height 9
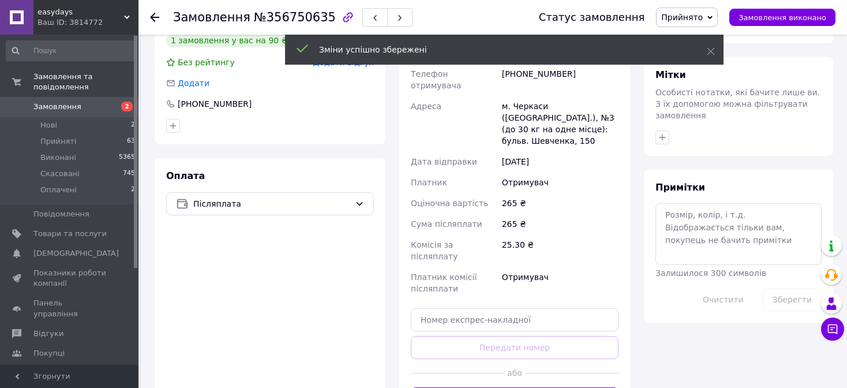
scroll to position [520, 0]
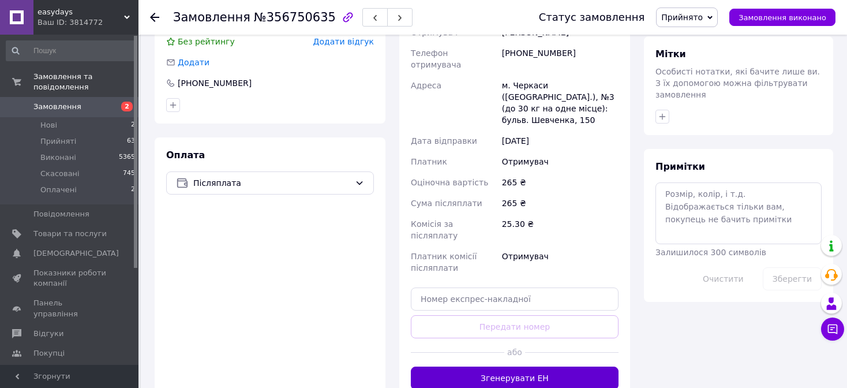
click at [534, 367] on button "Згенерувати ЕН" at bounding box center [515, 378] width 208 height 23
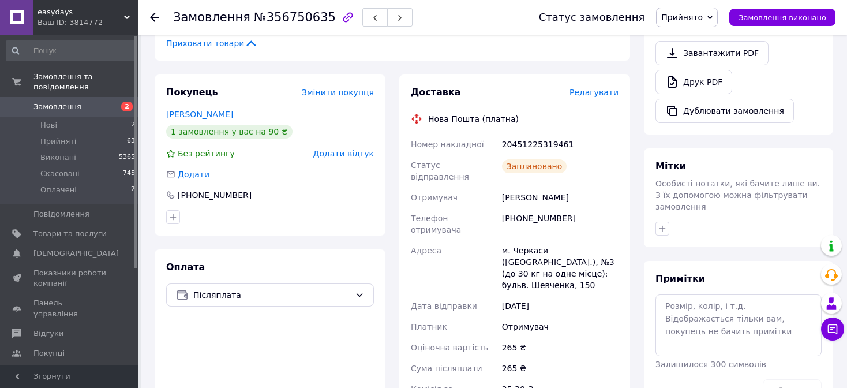
scroll to position [404, 0]
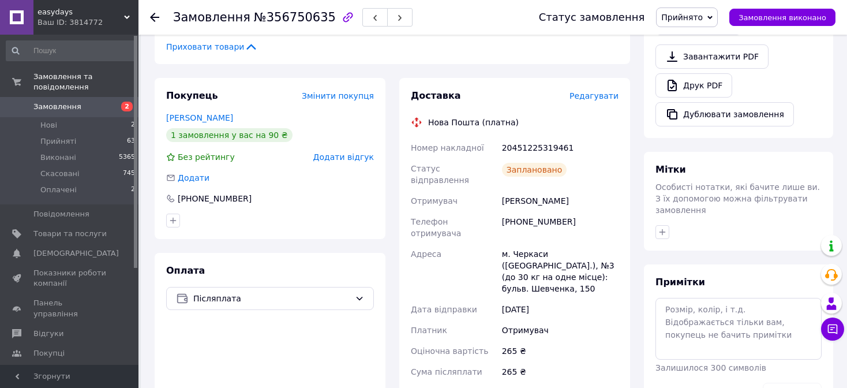
click at [558, 137] on div "20451225319461" at bounding box center [560, 147] width 121 height 21
copy div "20451225319461"
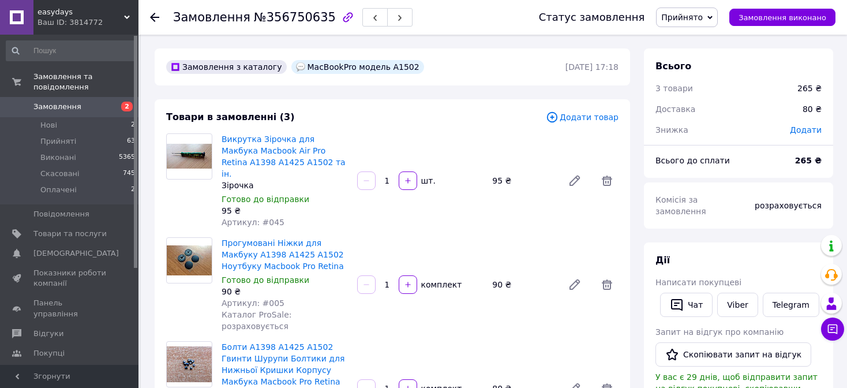
scroll to position [231, 0]
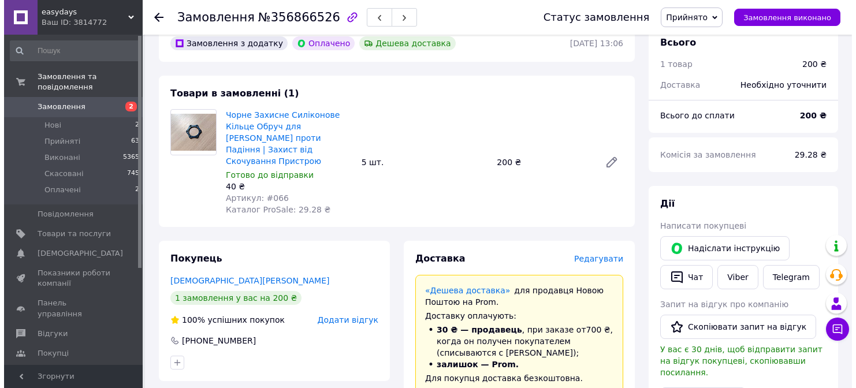
scroll to position [404, 0]
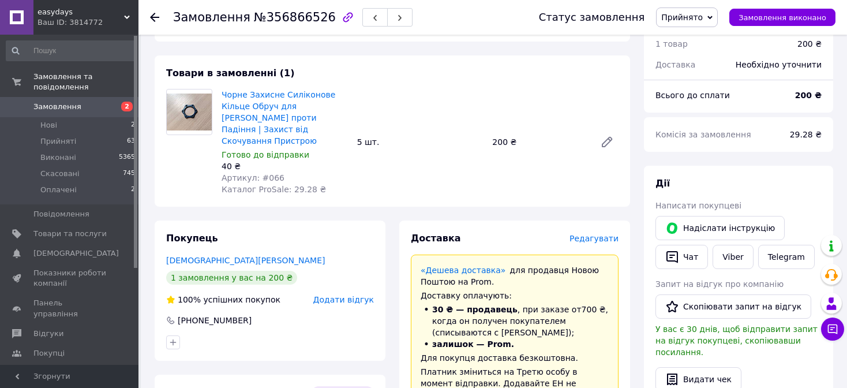
click at [595, 234] on span "Редагувати" at bounding box center [594, 238] width 49 height 9
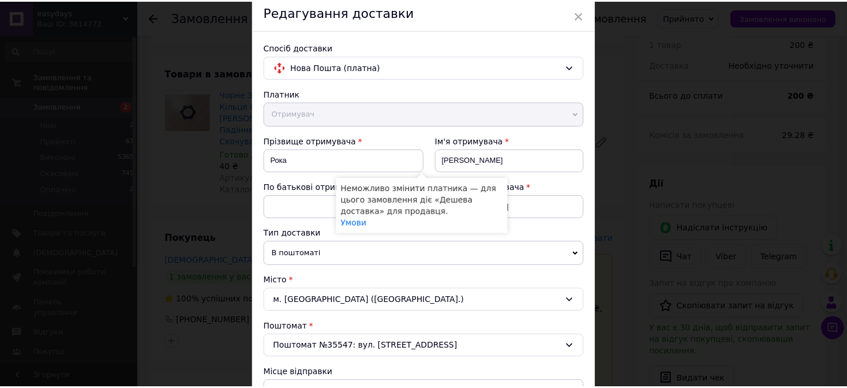
scroll to position [0, 0]
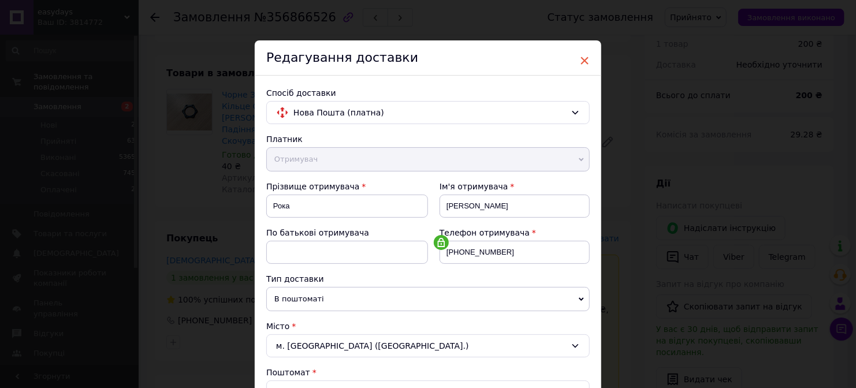
click at [582, 57] on span "×" at bounding box center [584, 61] width 10 height 20
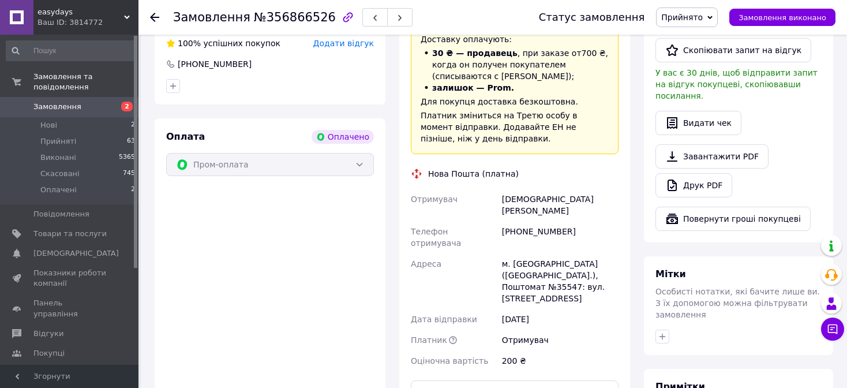
scroll to position [808, 0]
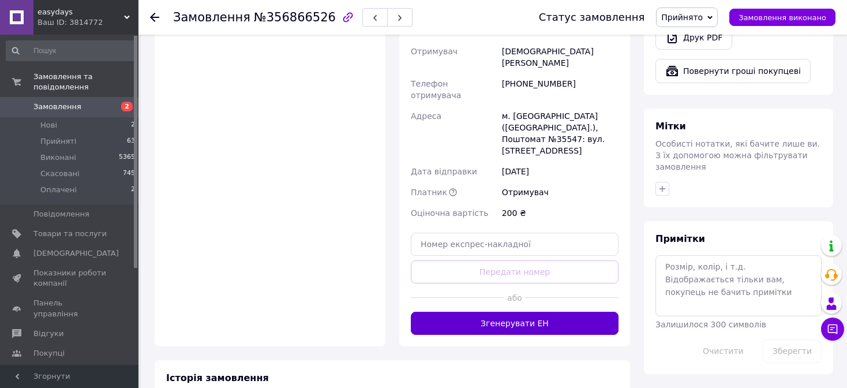
click at [490, 312] on button "Згенерувати ЕН" at bounding box center [515, 323] width 208 height 23
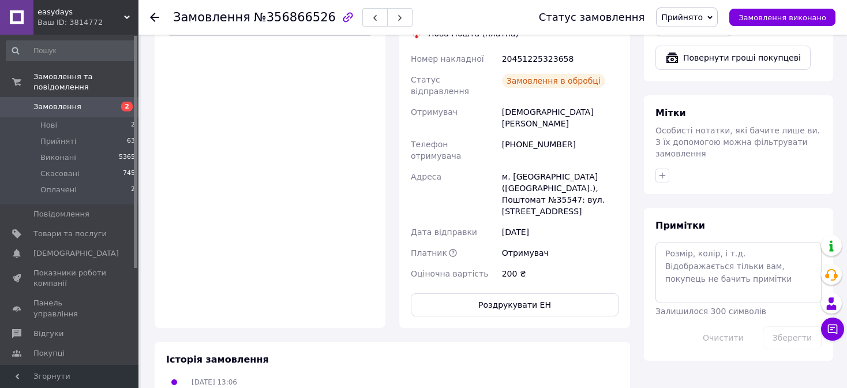
scroll to position [693, 0]
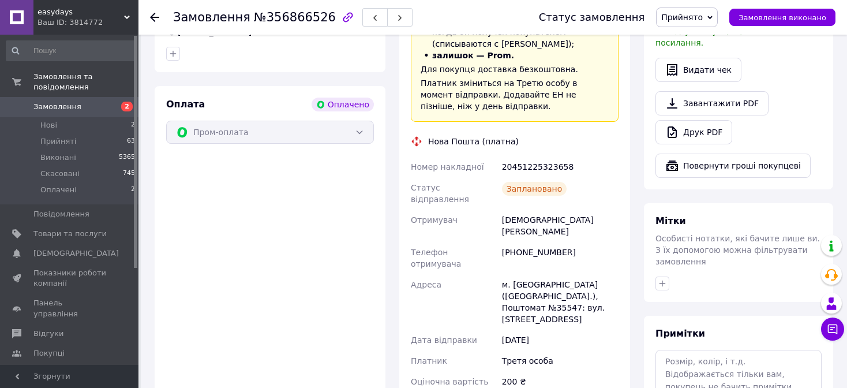
click at [547, 156] on div "20451225323658" at bounding box center [560, 166] width 121 height 21
copy div "20451225323658"
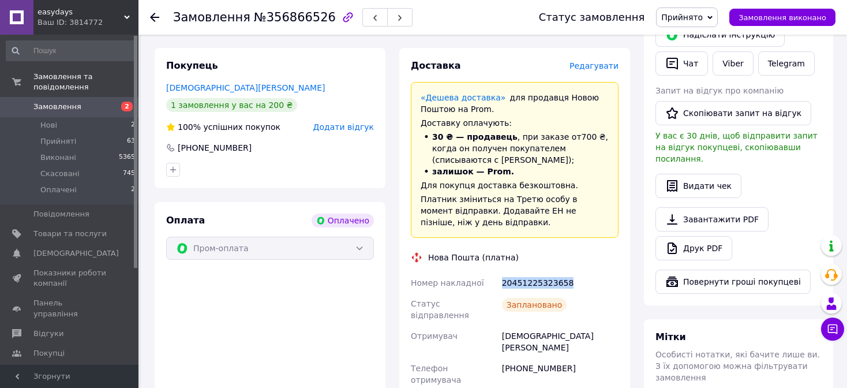
scroll to position [577, 0]
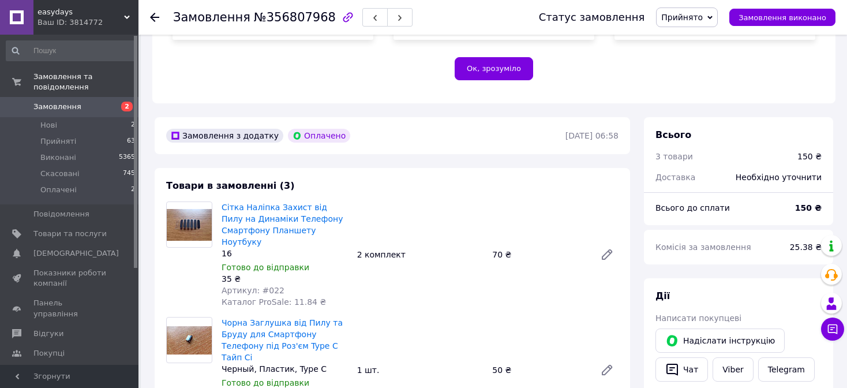
scroll to position [404, 0]
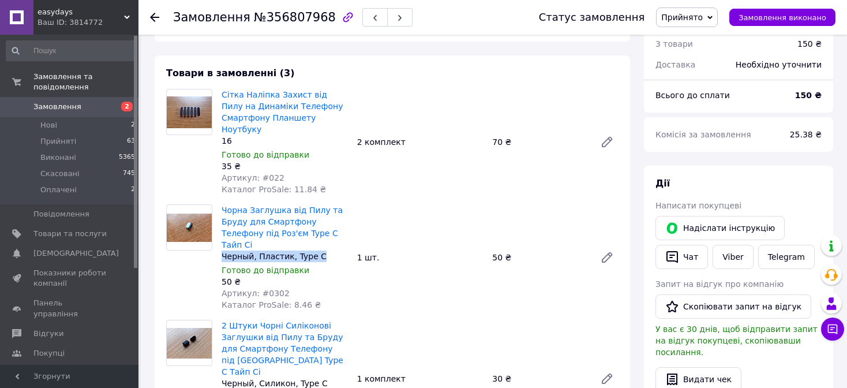
drag, startPoint x: 222, startPoint y: 223, endPoint x: 315, endPoint y: 225, distance: 93.5
click at [315, 251] on div "Черный, Пластик, Type C" at bounding box center [285, 257] width 126 height 12
copy div "Черный, Пластик, Type C"
drag, startPoint x: 222, startPoint y: 341, endPoint x: 318, endPoint y: 342, distance: 95.8
click at [318, 378] on div "Черный, Силикон, Type C" at bounding box center [285, 384] width 126 height 12
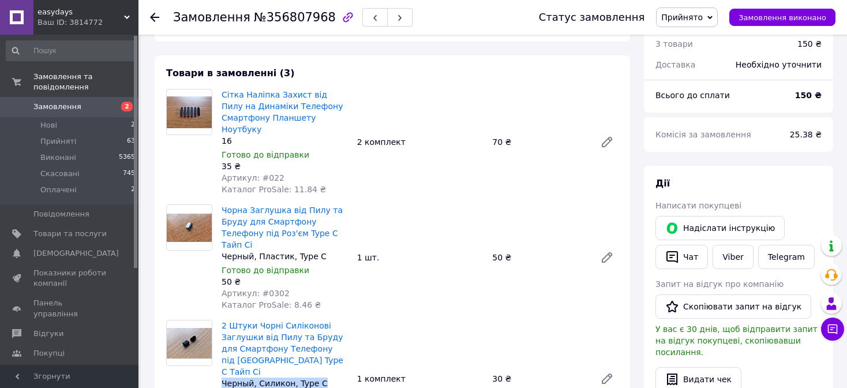
copy div "Черный, Силикон, Type C"
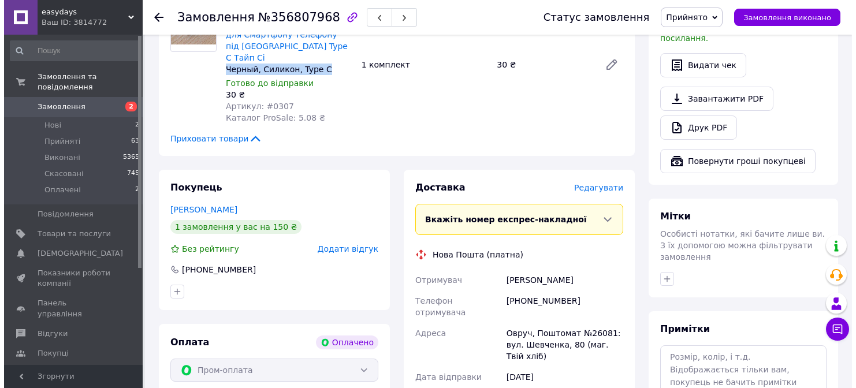
scroll to position [750, 0]
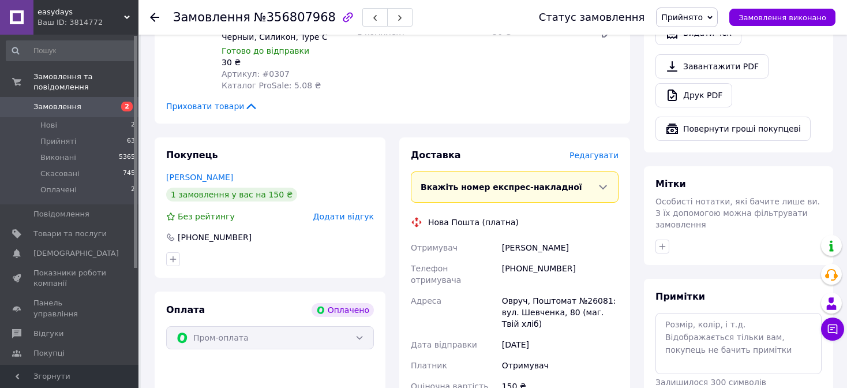
click at [616, 151] on span "Редагувати" at bounding box center [594, 155] width 49 height 9
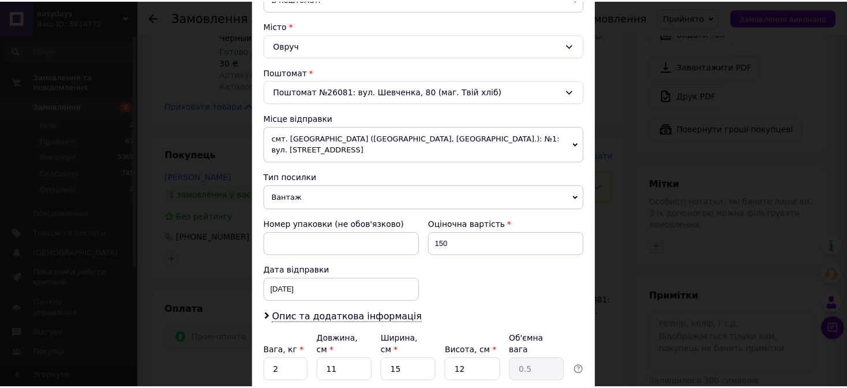
scroll to position [375, 0]
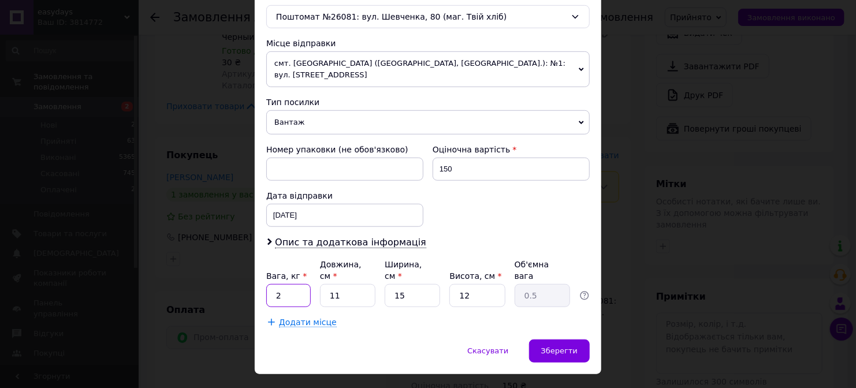
click at [289, 284] on input "2" at bounding box center [288, 295] width 44 height 23
type input "1"
click at [353, 284] on input "11" at bounding box center [347, 295] width 55 height 23
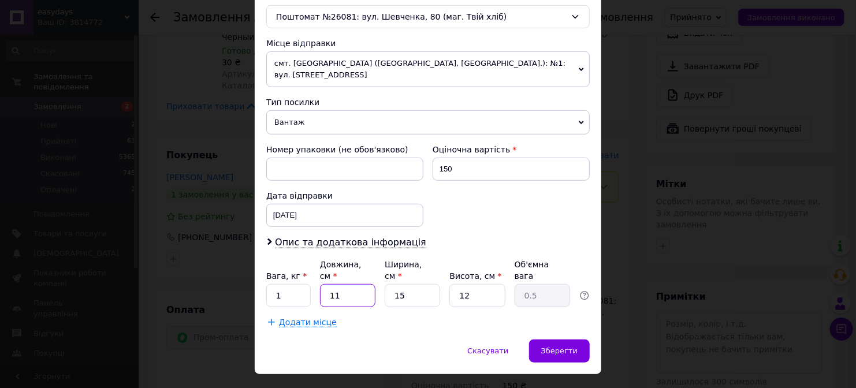
type input "2"
type input "0.1"
type input "22"
type input "0.99"
type input "22"
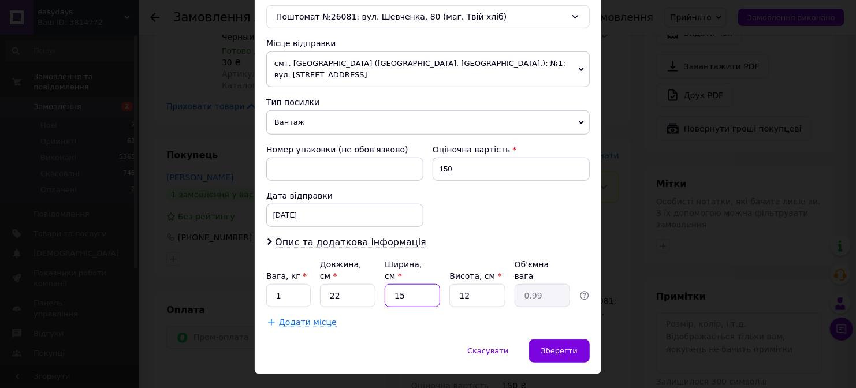
click at [407, 284] on input "15" at bounding box center [411, 295] width 55 height 23
type input "1"
type input "0.1"
click at [407, 284] on input "1" at bounding box center [411, 295] width 55 height 23
type input "11"
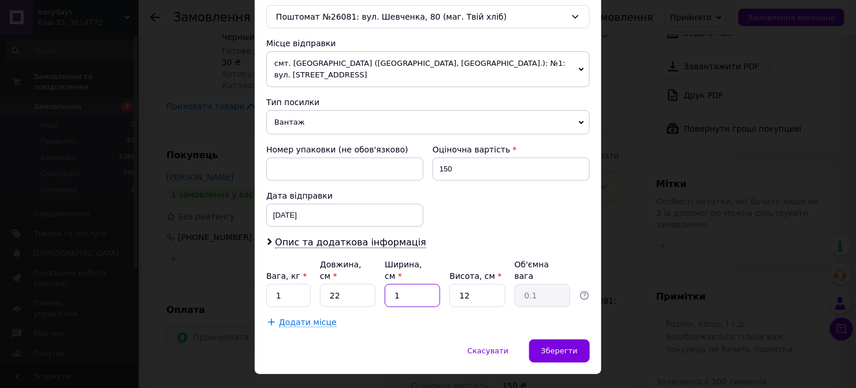
type input "0.73"
type input "11"
click at [455, 284] on input "12" at bounding box center [476, 295] width 55 height 23
type input "3"
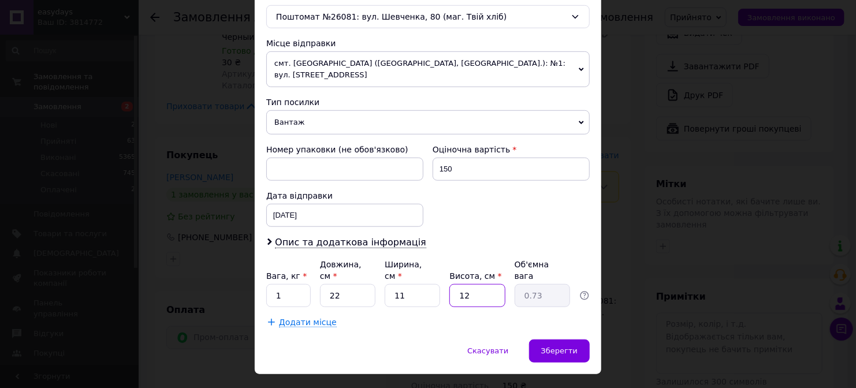
type input "0.18"
type input "3"
click at [578, 339] on div "Зберегти" at bounding box center [559, 350] width 61 height 23
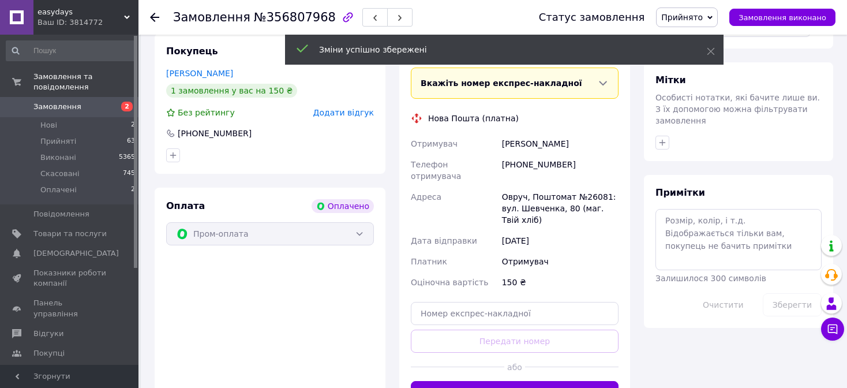
scroll to position [924, 0]
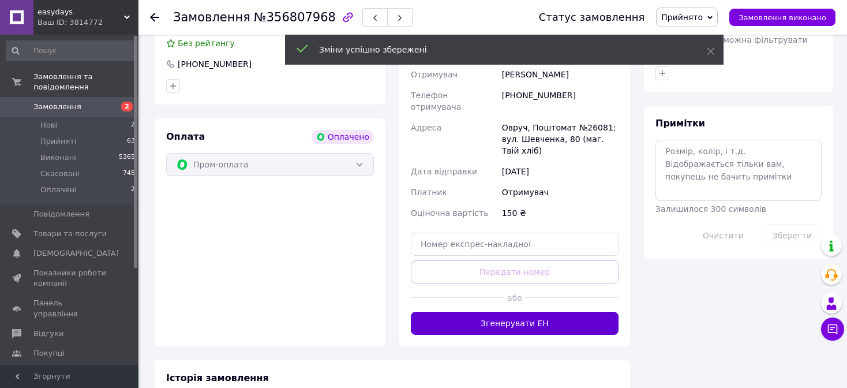
click at [517, 312] on button "Згенерувати ЕН" at bounding box center [515, 323] width 208 height 23
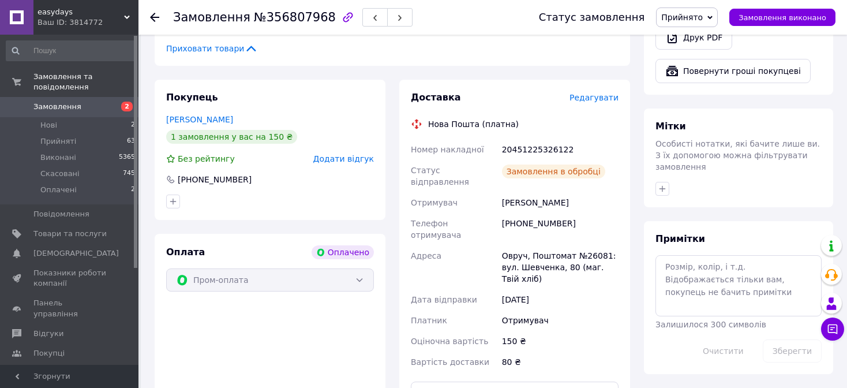
scroll to position [750, 0]
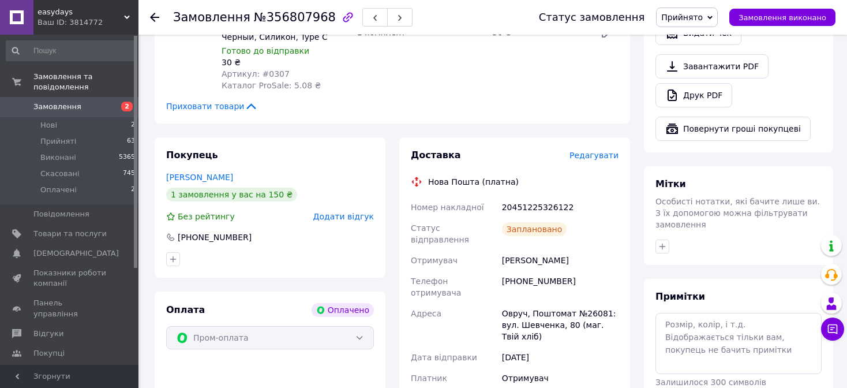
click at [546, 197] on div "20451225326122" at bounding box center [560, 207] width 121 height 21
copy div "20451225326122"
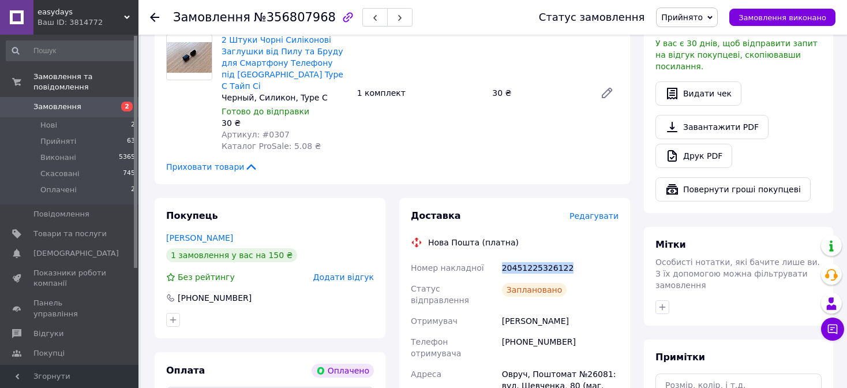
scroll to position [693, 0]
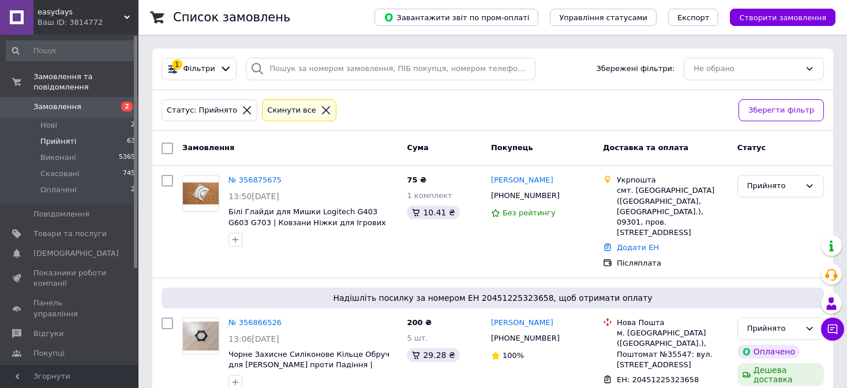
click at [65, 136] on span "Прийняті" at bounding box center [58, 141] width 36 height 10
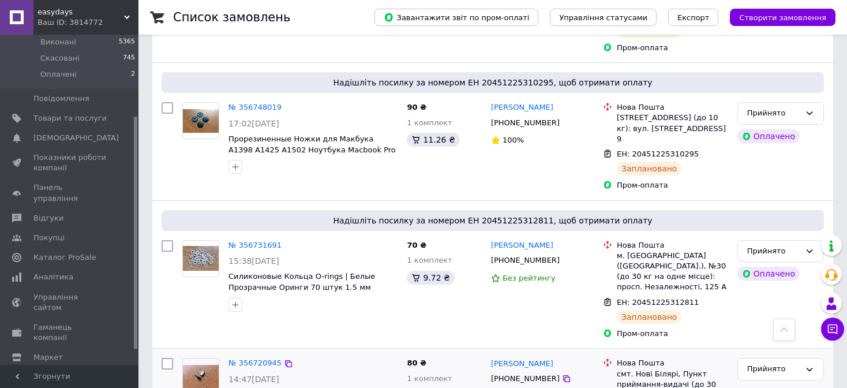
scroll to position [924, 0]
